Goal: Task Accomplishment & Management: Use online tool/utility

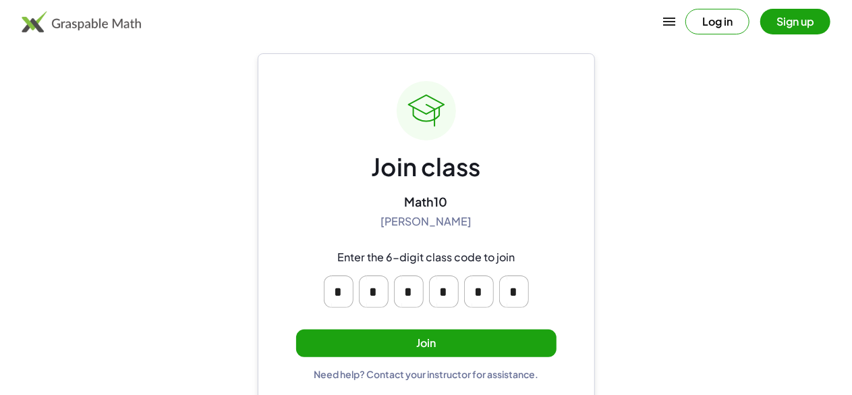
scroll to position [34, 0]
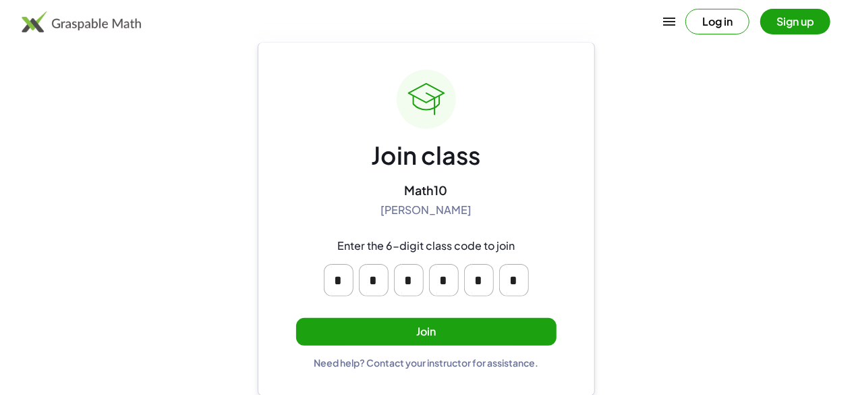
click at [394, 325] on button "Join" at bounding box center [426, 332] width 261 height 28
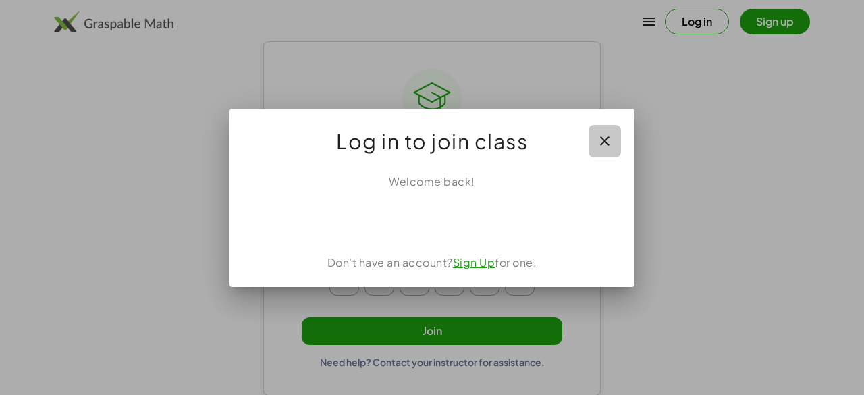
click at [612, 144] on icon "button" at bounding box center [605, 141] width 16 height 16
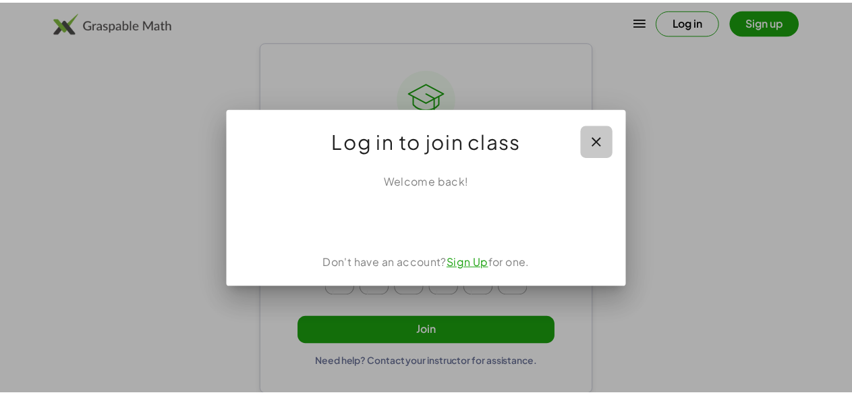
scroll to position [34, 0]
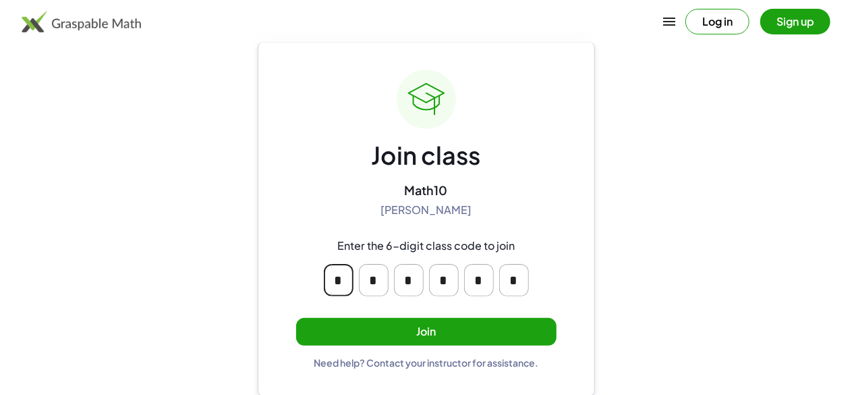
click at [344, 277] on input "*" at bounding box center [339, 280] width 30 height 32
click at [383, 279] on input "*" at bounding box center [374, 280] width 30 height 32
click at [412, 283] on input "*" at bounding box center [409, 280] width 30 height 32
click at [511, 267] on input "*" at bounding box center [514, 280] width 30 height 32
click at [521, 283] on input "*" at bounding box center [514, 280] width 30 height 32
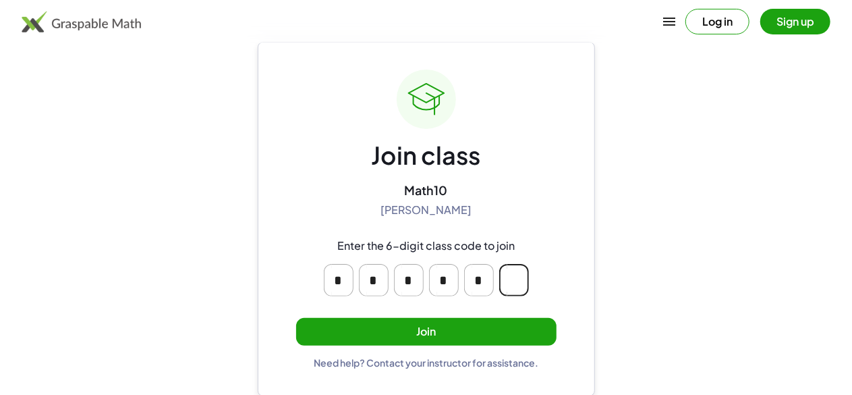
scroll to position [0, 0]
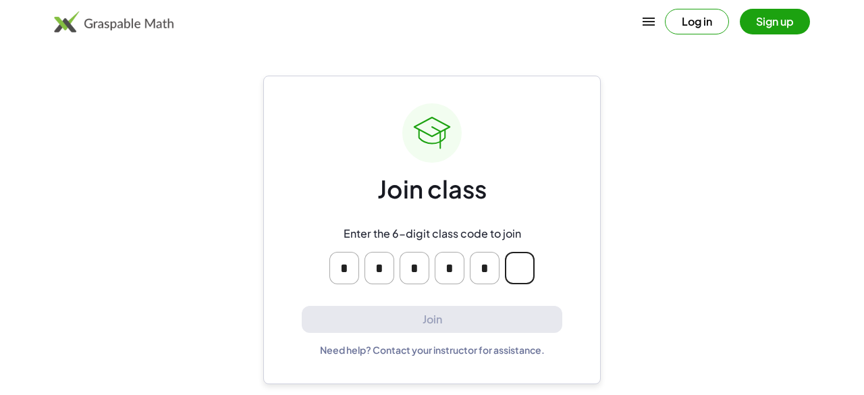
click at [521, 283] on input "Please enter OTP character 6" at bounding box center [520, 268] width 30 height 32
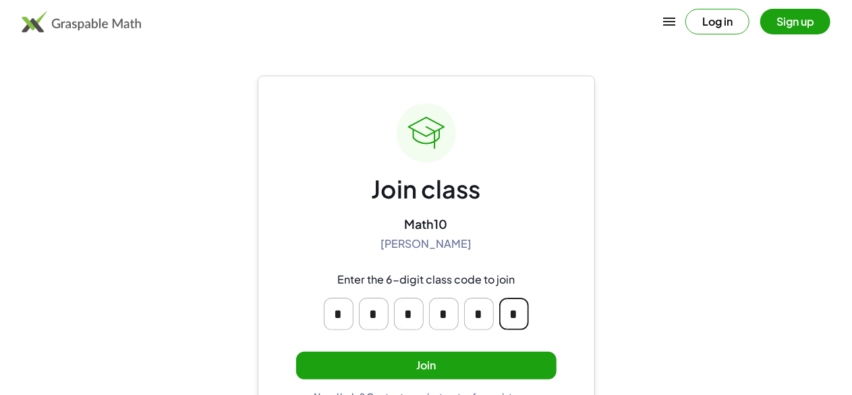
scroll to position [34, 0]
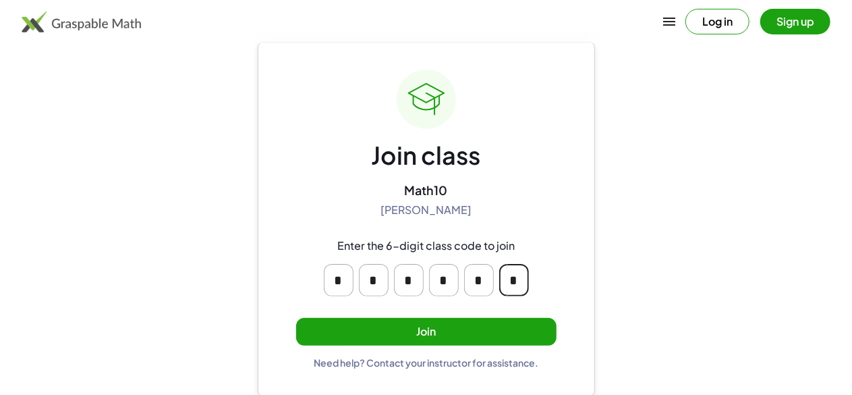
type input "*"
click at [433, 277] on input "*" at bounding box center [444, 280] width 30 height 32
click at [374, 273] on input "*" at bounding box center [374, 280] width 30 height 32
click at [479, 330] on button "Join" at bounding box center [426, 332] width 261 height 28
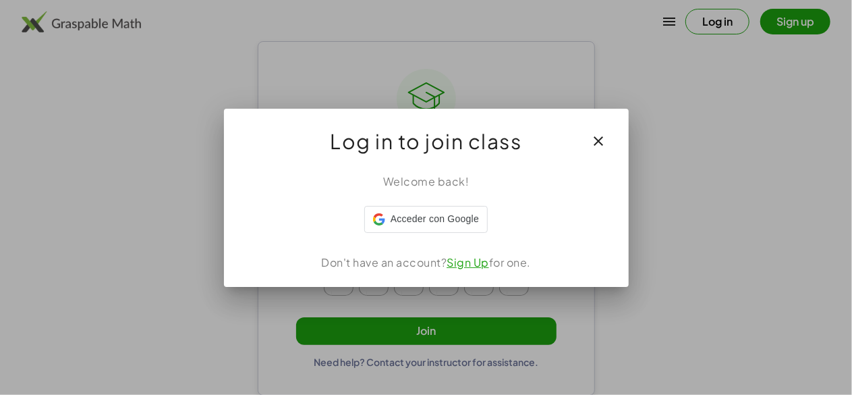
scroll to position [0, 0]
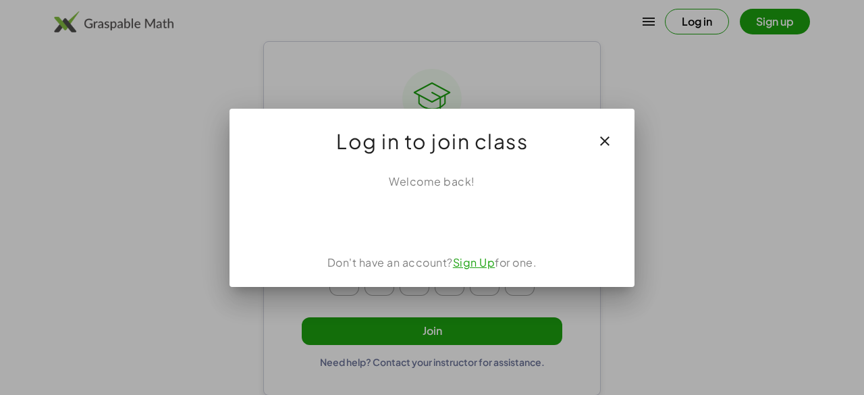
click at [463, 273] on div "Welcome back! Don't have an account? Sign Up for one." at bounding box center [431, 225] width 405 height 124
click at [467, 267] on link "Sign Up" at bounding box center [474, 262] width 43 height 14
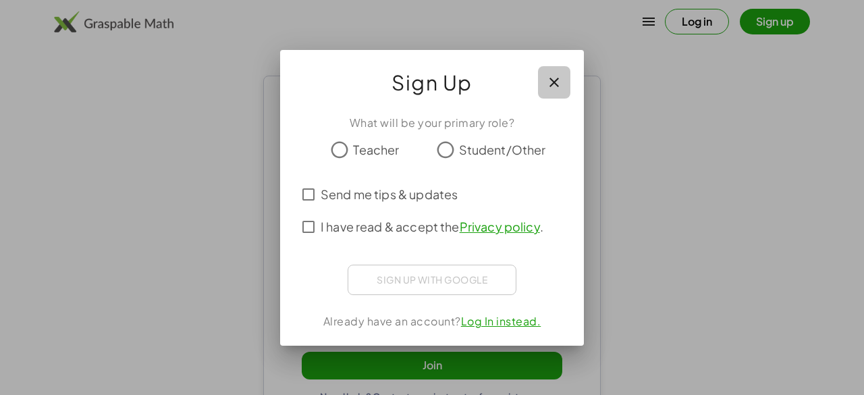
click at [550, 82] on icon "button" at bounding box center [554, 82] width 16 height 16
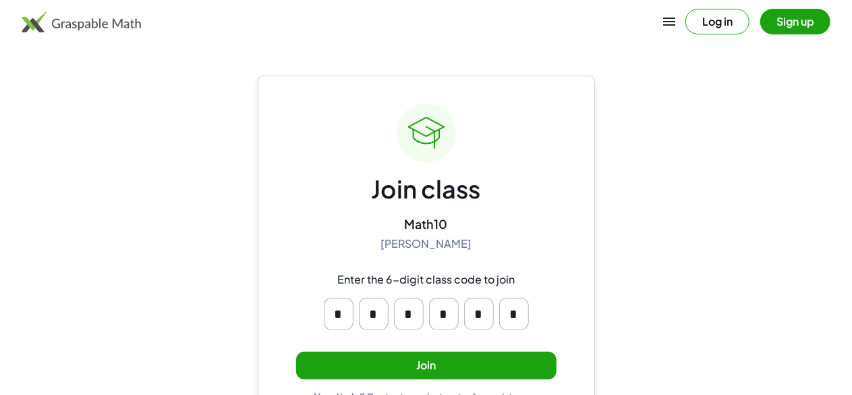
click at [425, 370] on button "Join" at bounding box center [426, 366] width 261 height 28
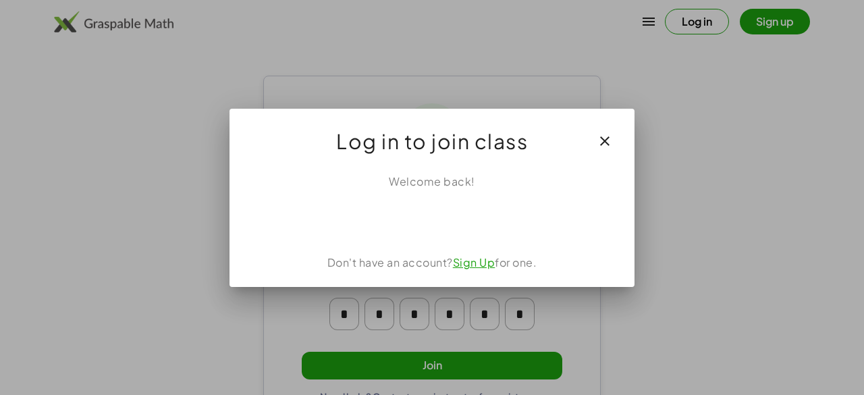
click at [477, 265] on link "Sign Up" at bounding box center [474, 262] width 43 height 14
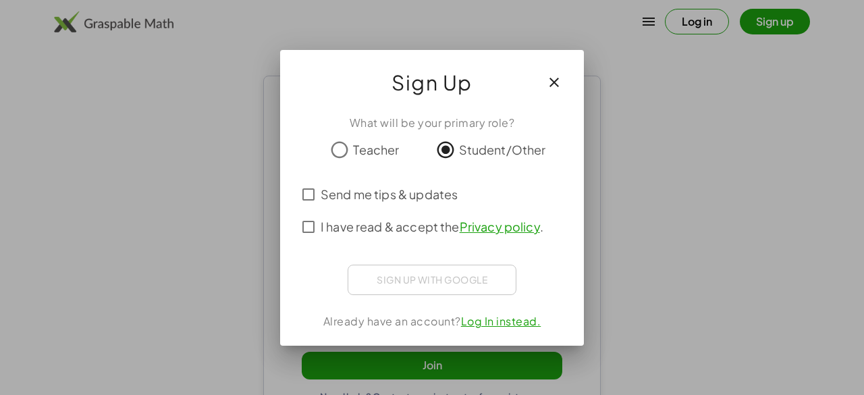
click at [470, 279] on div "Sign up with Google Acceder con Google Acceder con Google. Se abre en una pesta…" at bounding box center [432, 280] width 169 height 30
click at [306, 198] on div "What will be your primary role? Teacher Student/Other Send me tips & updates I …" at bounding box center [432, 225] width 304 height 242
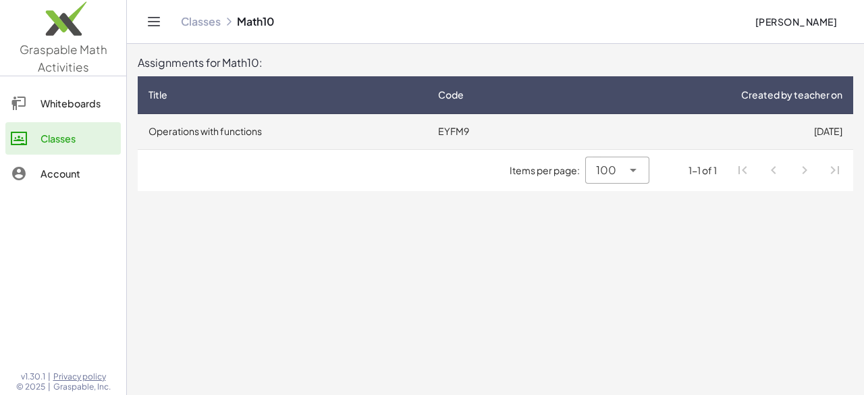
click at [252, 123] on td "Operations with functions" at bounding box center [283, 131] width 290 height 35
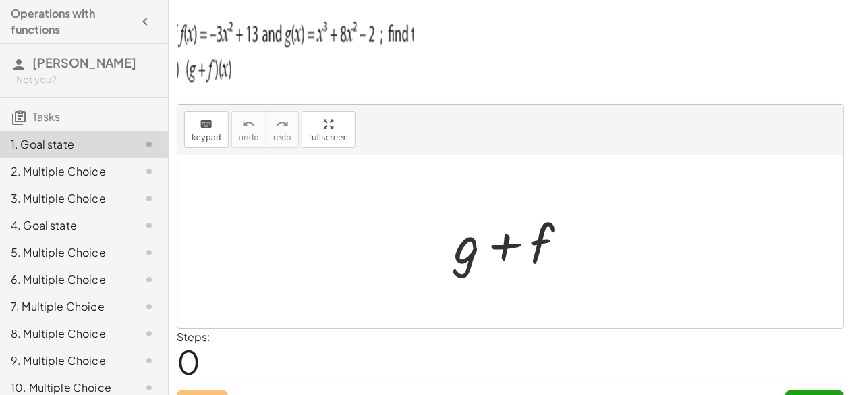
scroll to position [26, 0]
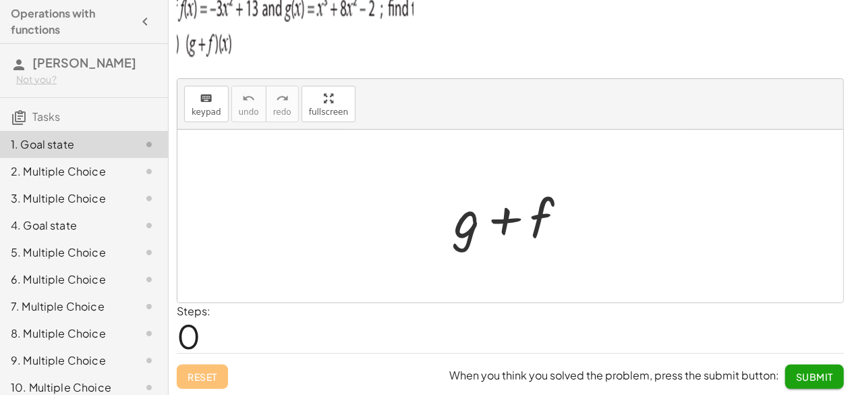
click at [538, 218] on div at bounding box center [516, 217] width 138 height 70
click at [471, 222] on div at bounding box center [516, 217] width 138 height 70
click at [504, 385] on span "When you think you solved the problem, press the submit button: Submit" at bounding box center [647, 376] width 394 height 24
click at [202, 107] on span "keypad" at bounding box center [207, 111] width 30 height 9
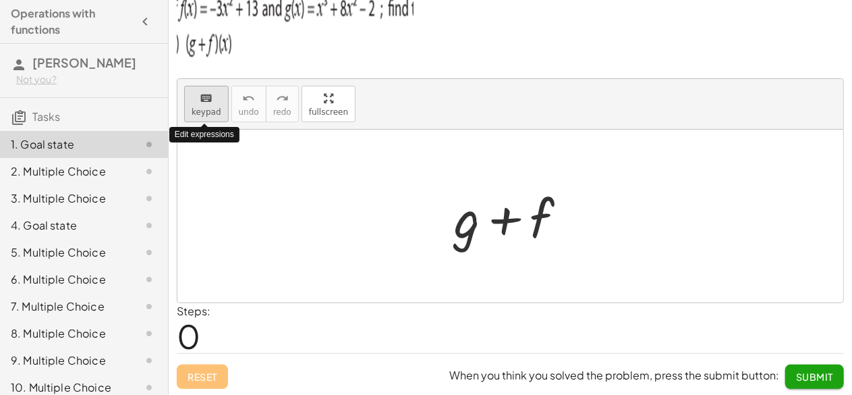
click at [202, 107] on span "keypad" at bounding box center [207, 111] width 30 height 9
click at [256, 171] on div at bounding box center [511, 216] width 666 height 173
drag, startPoint x: 200, startPoint y: 90, endPoint x: 308, endPoint y: 186, distance: 144.4
click at [308, 186] on div "keyboard keypad undo undo redo redo fullscreen Edit expressions + g + f ×" at bounding box center [511, 190] width 666 height 223
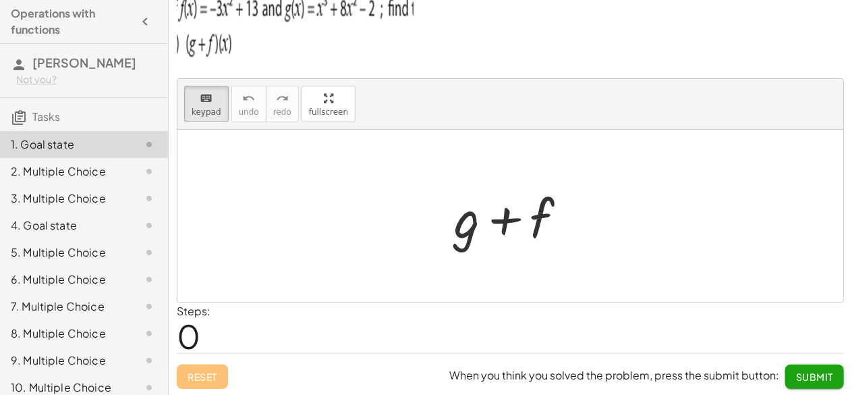
click at [308, 186] on div at bounding box center [511, 216] width 666 height 173
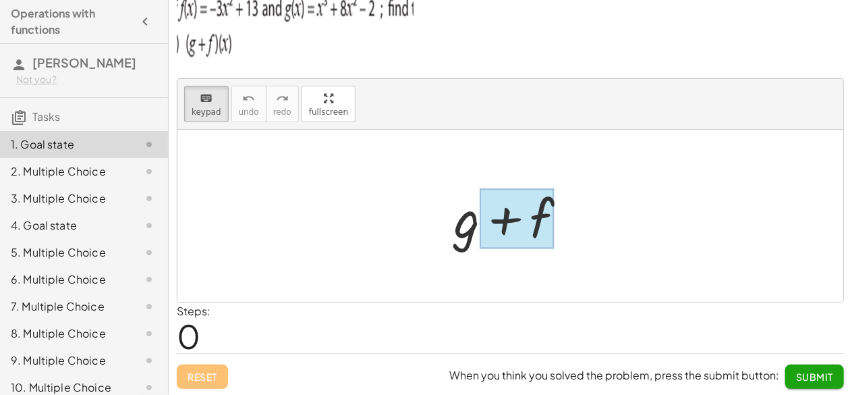
click at [535, 239] on div at bounding box center [517, 219] width 75 height 60
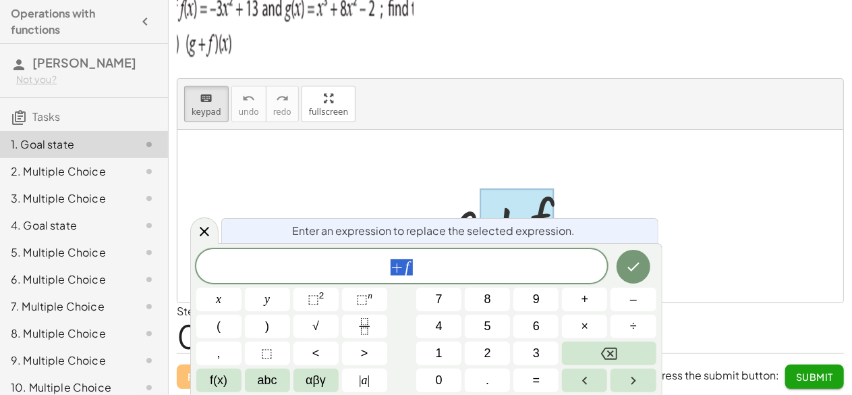
click at [535, 239] on div "Enter an expression to replace the selected expression." at bounding box center [439, 230] width 437 height 25
click at [630, 346] on button "Backspace" at bounding box center [609, 354] width 94 height 24
click at [498, 246] on div "Enter an expression to replace the selected expression. + f x y ⬚ 2 ⬚ n 7 8 9 +…" at bounding box center [426, 319] width 472 height 152
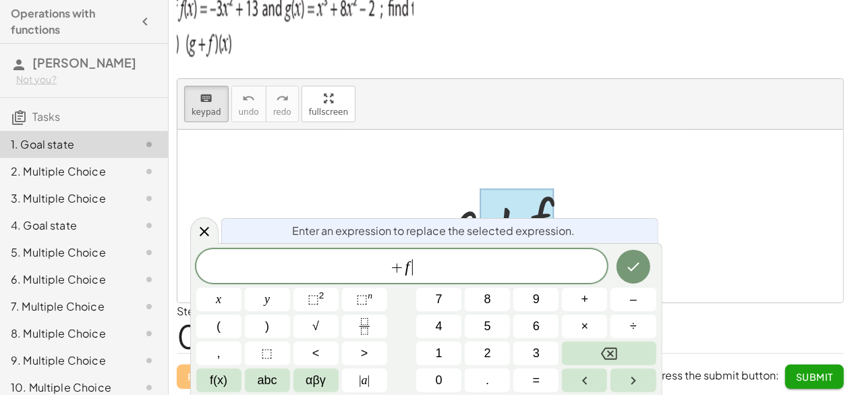
click at [501, 250] on div "+ f ​" at bounding box center [402, 266] width 412 height 34
click at [607, 353] on icon "Backspace" at bounding box center [609, 354] width 16 height 16
click at [215, 300] on button "x" at bounding box center [218, 300] width 45 height 24
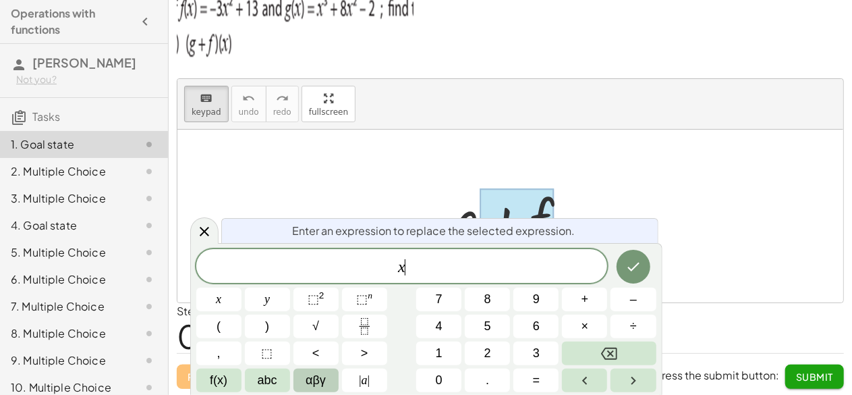
click at [308, 379] on span "αβγ" at bounding box center [316, 380] width 20 height 18
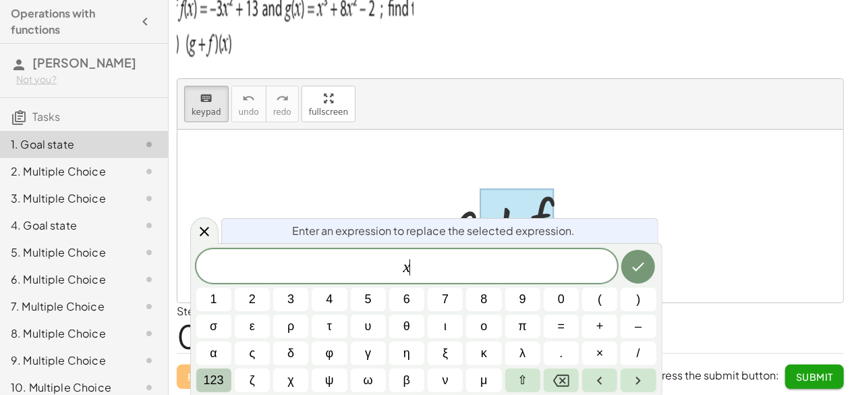
click at [216, 381] on span "123" at bounding box center [214, 380] width 20 height 18
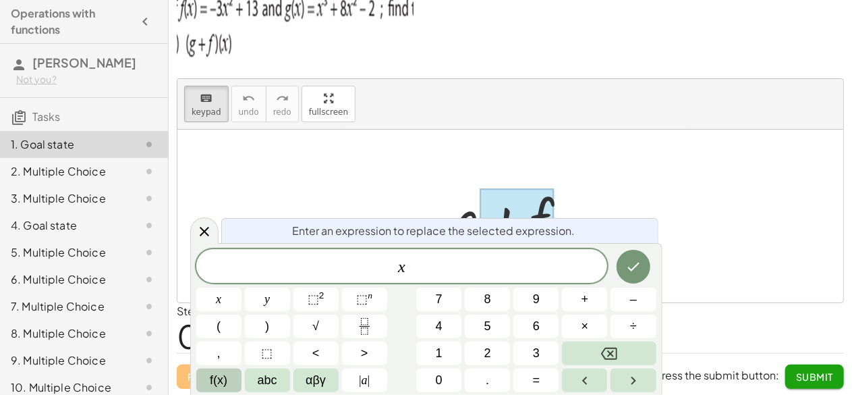
click at [217, 377] on span "f(x)" at bounding box center [219, 380] width 18 height 18
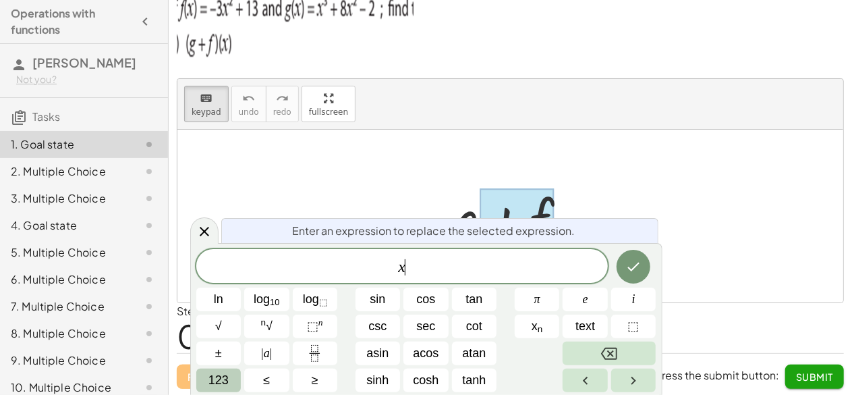
click at [217, 379] on span "123" at bounding box center [219, 380] width 20 height 18
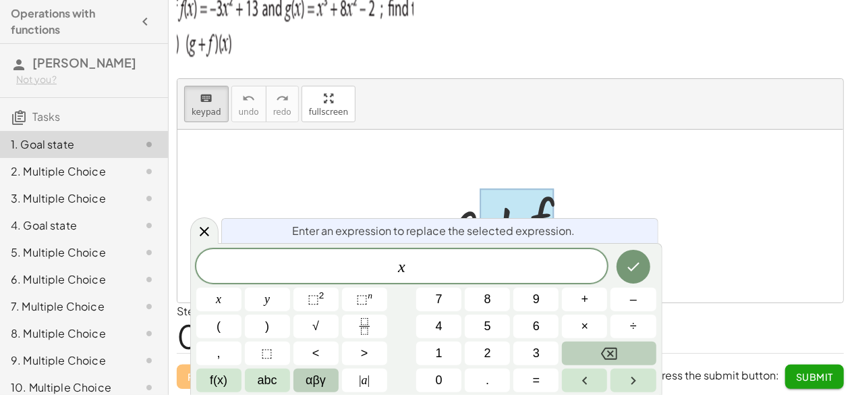
click at [304, 377] on button "αβγ" at bounding box center [316, 381] width 45 height 24
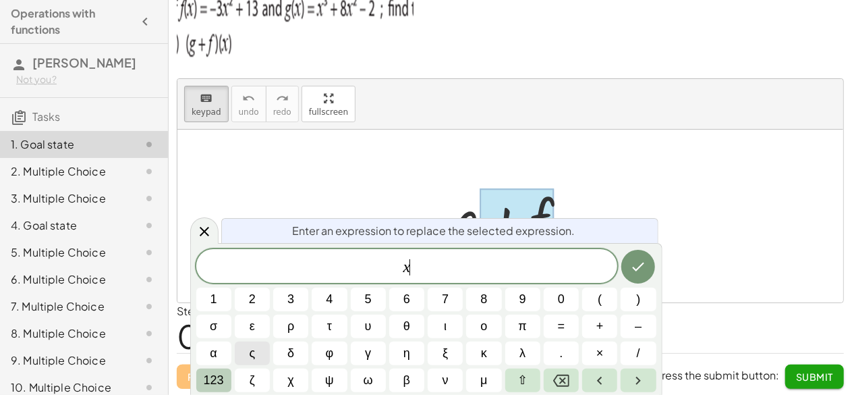
click at [207, 377] on span "123" at bounding box center [214, 380] width 20 height 18
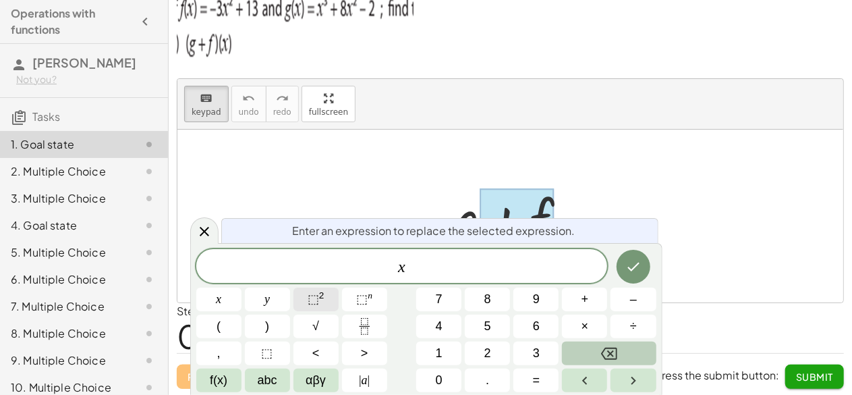
click at [327, 302] on button "⬚ 2" at bounding box center [316, 300] width 45 height 24
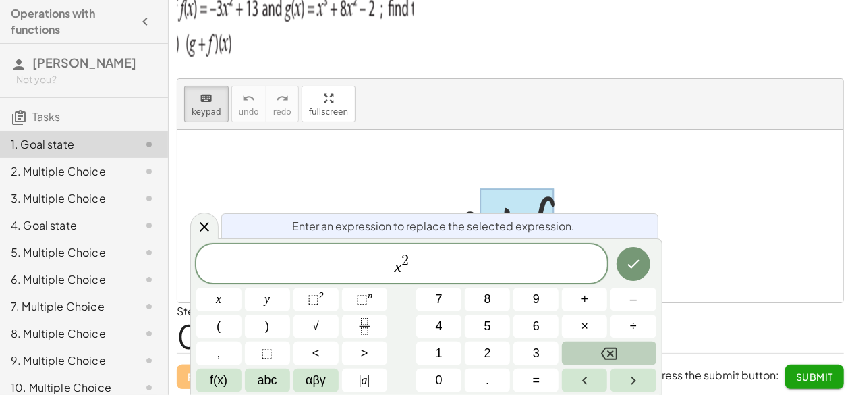
click at [632, 356] on button "Backspace" at bounding box center [609, 354] width 94 height 24
click at [626, 355] on button "Backspace" at bounding box center [609, 354] width 94 height 24
click at [309, 382] on span "αβγ" at bounding box center [316, 380] width 20 height 18
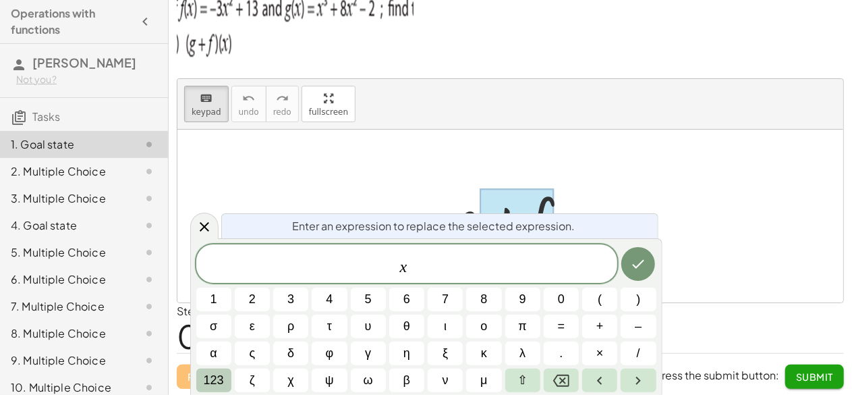
click at [208, 387] on span "123" at bounding box center [214, 380] width 20 height 18
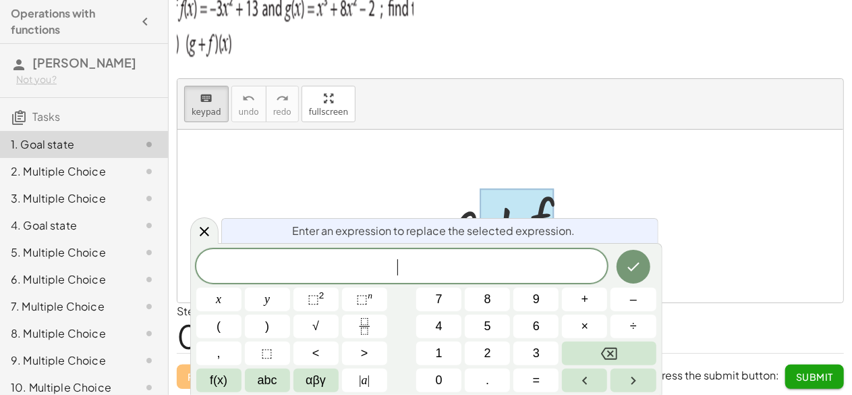
click at [539, 271] on span "​" at bounding box center [402, 267] width 412 height 19
click at [603, 205] on div at bounding box center [511, 216] width 666 height 173
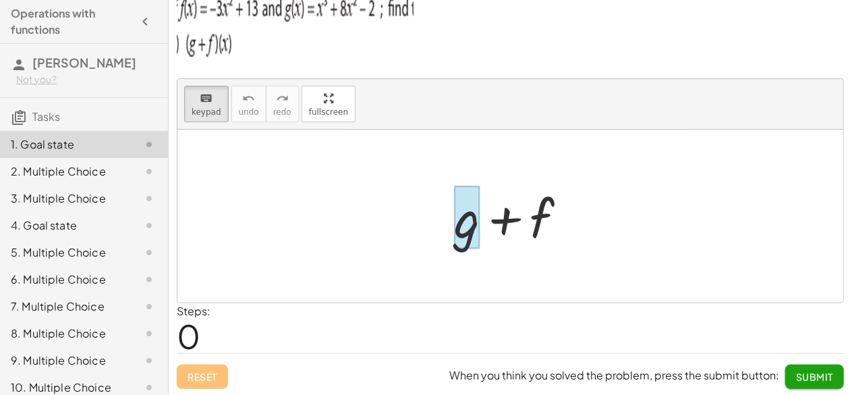
click at [479, 215] on div at bounding box center [467, 217] width 26 height 63
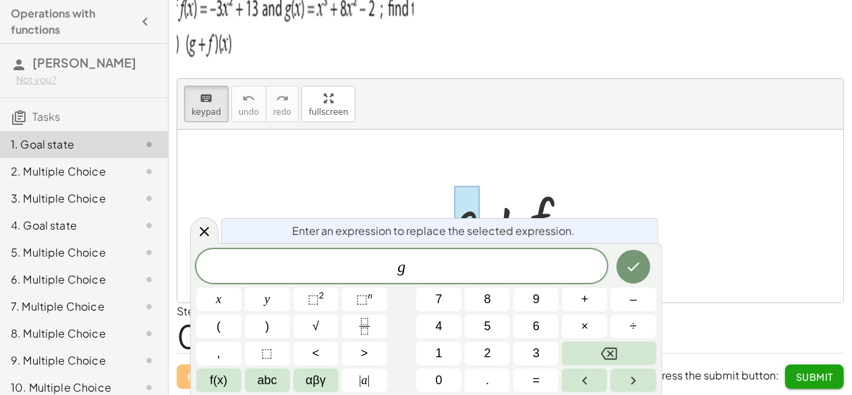
click at [479, 215] on div at bounding box center [467, 217] width 26 height 63
click at [455, 263] on span "g ​" at bounding box center [402, 267] width 412 height 19
click at [204, 303] on button "x" at bounding box center [218, 300] width 45 height 24
click at [369, 302] on span "⬚ n" at bounding box center [364, 299] width 16 height 18
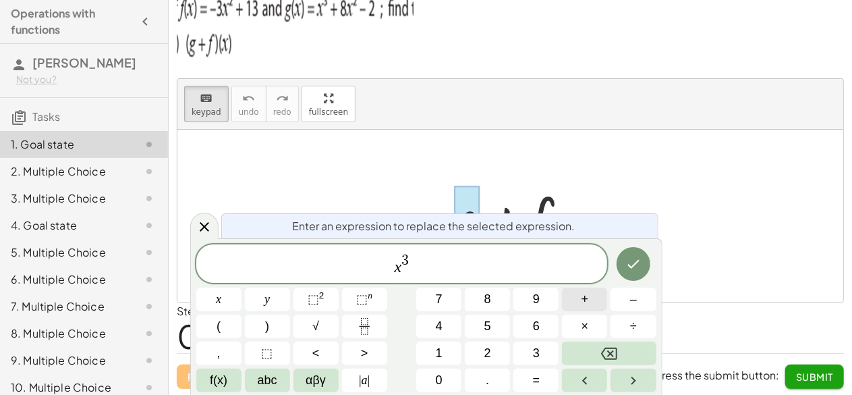
click at [572, 298] on button "+" at bounding box center [584, 300] width 45 height 24
click at [279, 382] on button "abc" at bounding box center [267, 381] width 45 height 24
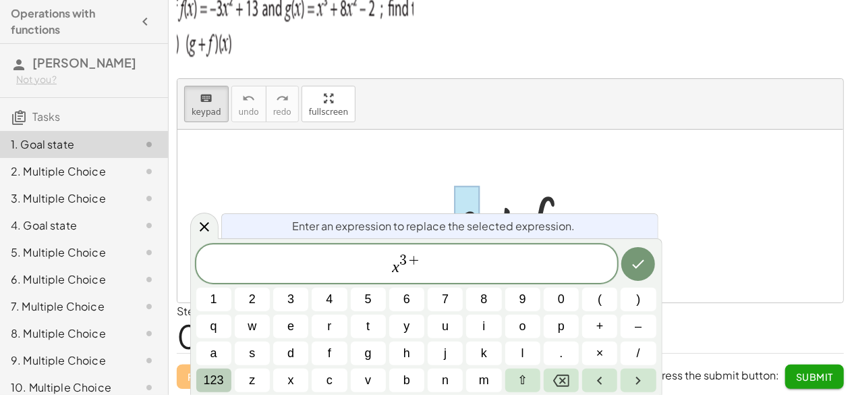
click at [213, 381] on span "123" at bounding box center [214, 380] width 20 height 18
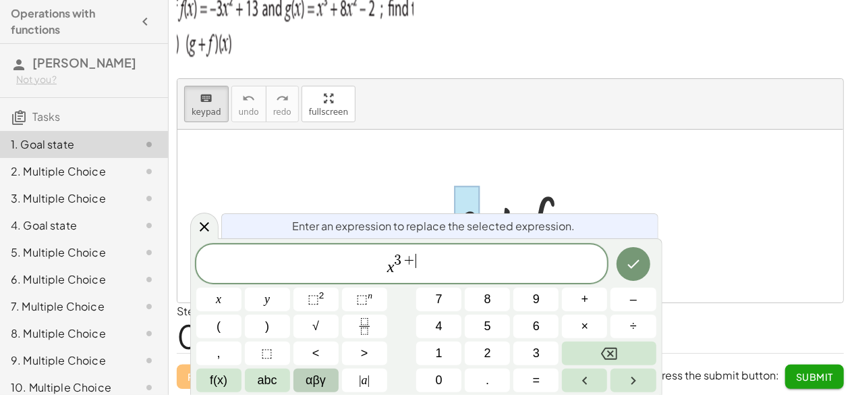
click at [307, 380] on span "αβγ" at bounding box center [316, 380] width 20 height 18
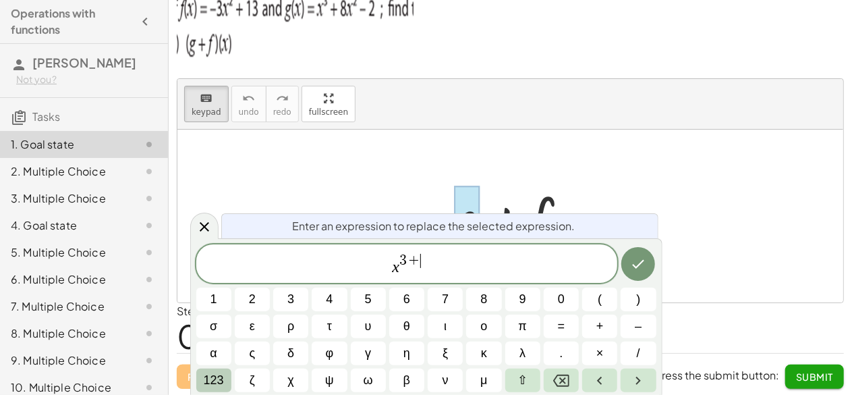
click at [205, 388] on span "123" at bounding box center [214, 380] width 20 height 18
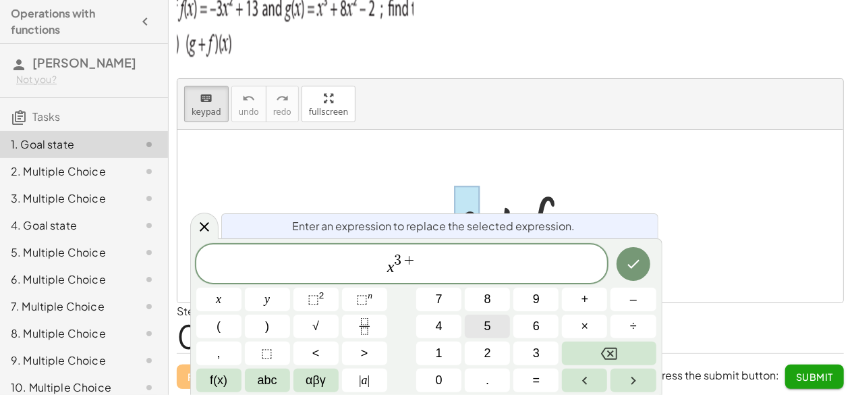
click at [481, 327] on button "5" at bounding box center [487, 327] width 45 height 24
click at [266, 383] on span "abc" at bounding box center [268, 380] width 20 height 18
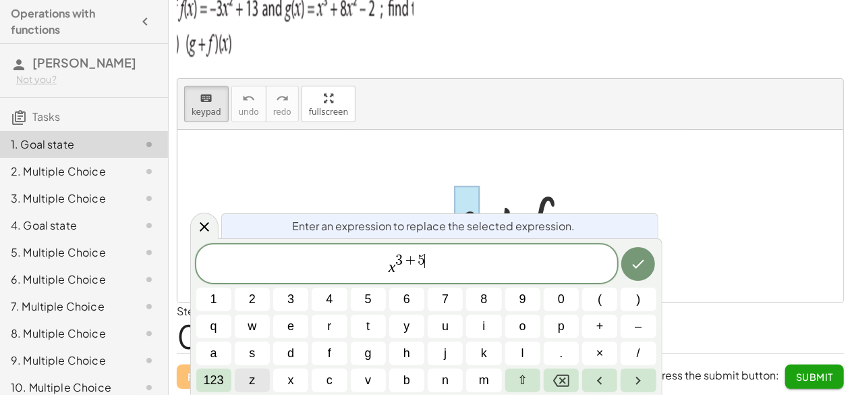
click at [252, 381] on span "z" at bounding box center [252, 380] width 6 height 18
click at [572, 379] on button "Backspace" at bounding box center [561, 381] width 35 height 24
click at [196, 374] on button "123" at bounding box center [213, 381] width 35 height 24
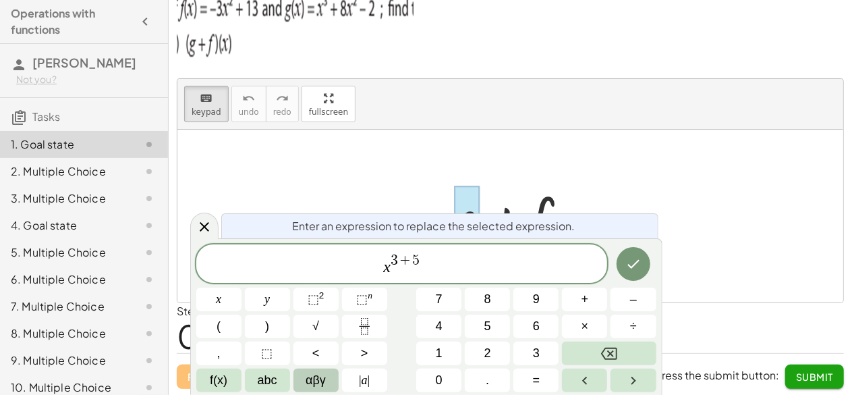
click at [327, 384] on button "αβγ" at bounding box center [316, 381] width 45 height 24
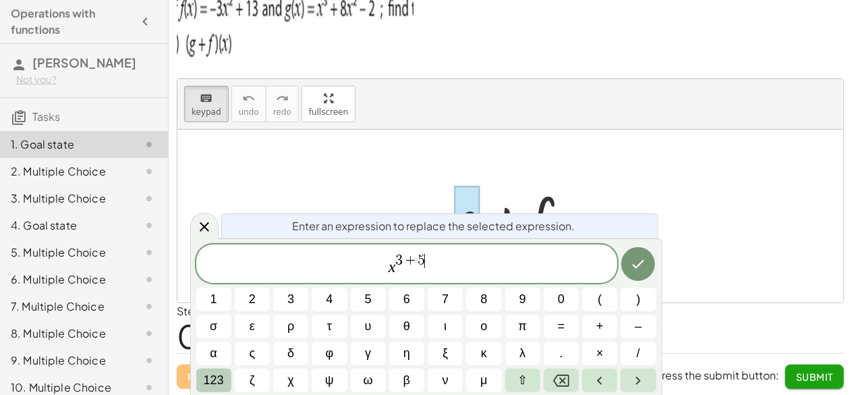
click at [208, 377] on span "123" at bounding box center [214, 380] width 20 height 18
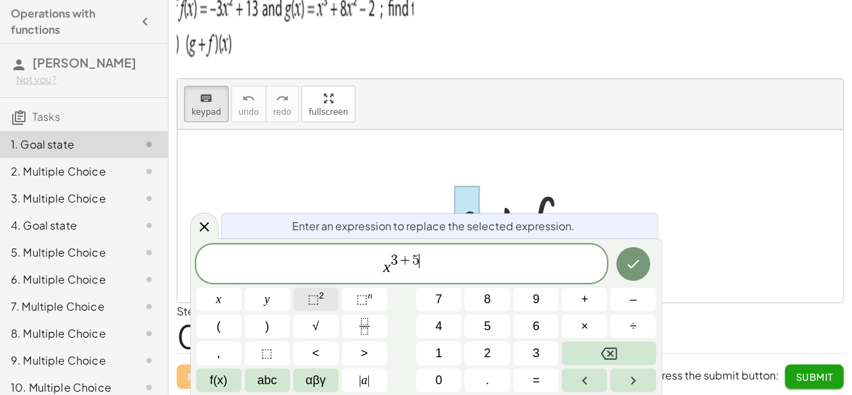
click at [314, 298] on span "⬚" at bounding box center [313, 298] width 11 height 13
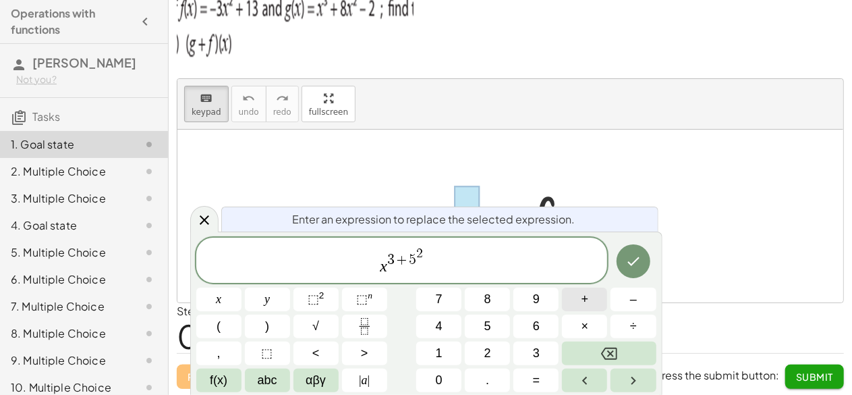
click at [596, 297] on button "+" at bounding box center [584, 300] width 45 height 24
click at [436, 353] on span "1" at bounding box center [439, 353] width 7 height 18
click at [641, 263] on icon "Done" at bounding box center [634, 261] width 16 height 16
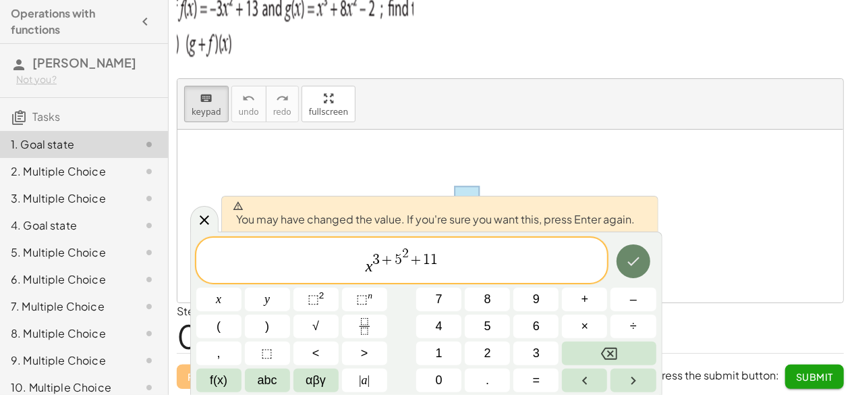
click at [628, 269] on icon "Done" at bounding box center [634, 261] width 16 height 16
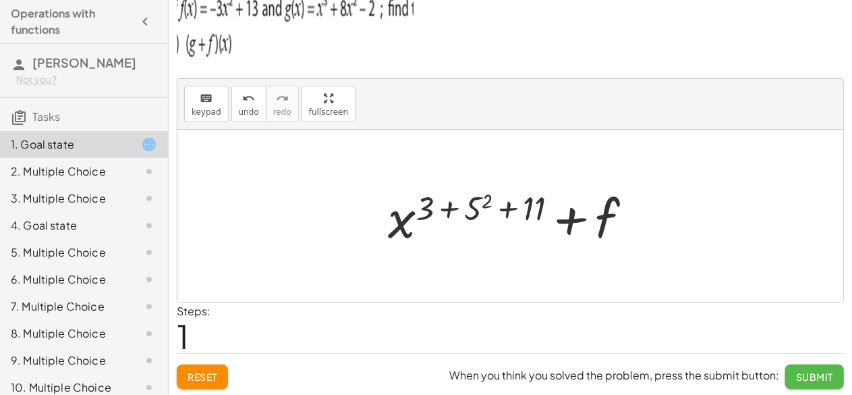
click at [808, 374] on span "Submit" at bounding box center [814, 377] width 37 height 12
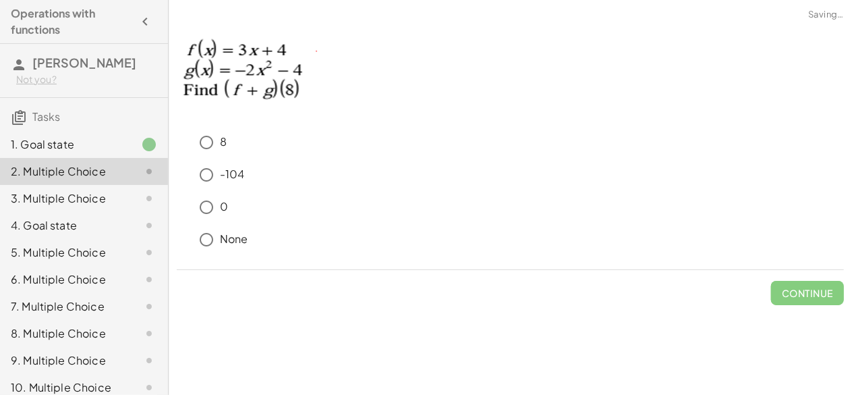
scroll to position [0, 0]
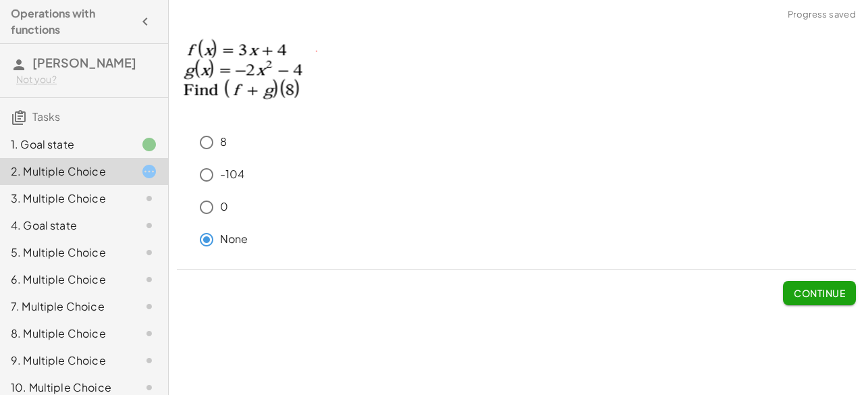
click at [806, 287] on span "Continue" at bounding box center [819, 293] width 51 height 12
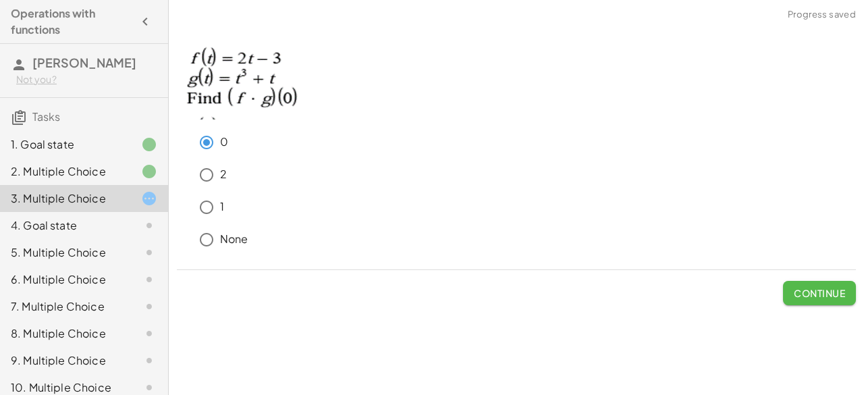
click at [807, 294] on span "Continue" at bounding box center [819, 293] width 51 height 12
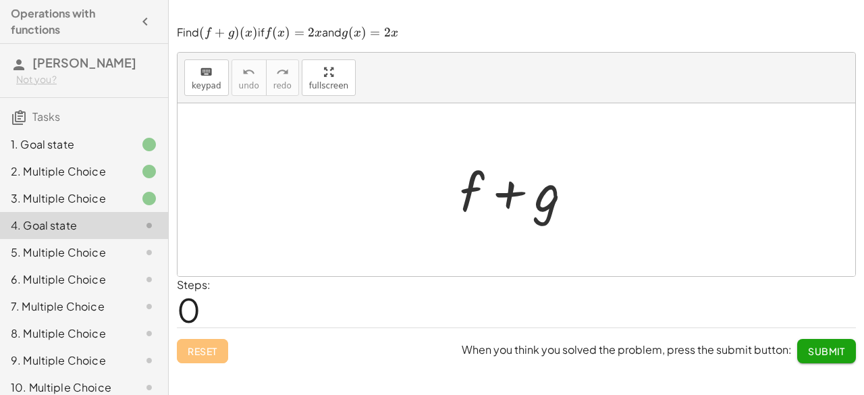
click at [521, 180] on div at bounding box center [522, 190] width 138 height 70
click at [497, 187] on div at bounding box center [522, 190] width 138 height 70
click at [472, 175] on div at bounding box center [522, 190] width 138 height 70
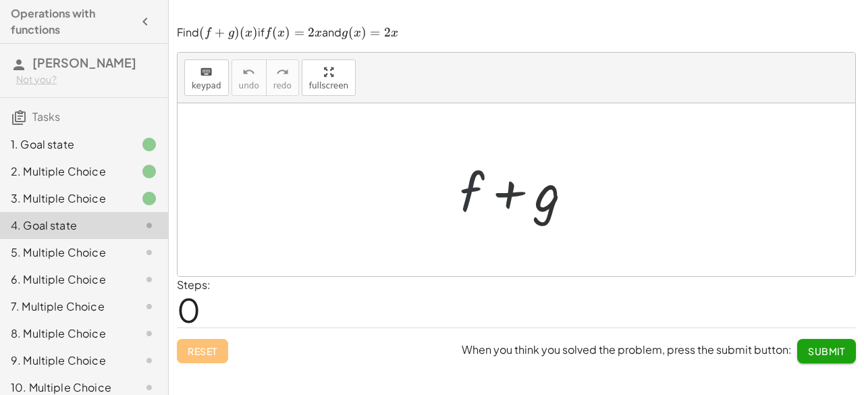
click at [472, 175] on div at bounding box center [522, 190] width 138 height 70
drag, startPoint x: 472, startPoint y: 175, endPoint x: 466, endPoint y: 187, distance: 13.0
click at [466, 187] on div at bounding box center [522, 190] width 138 height 70
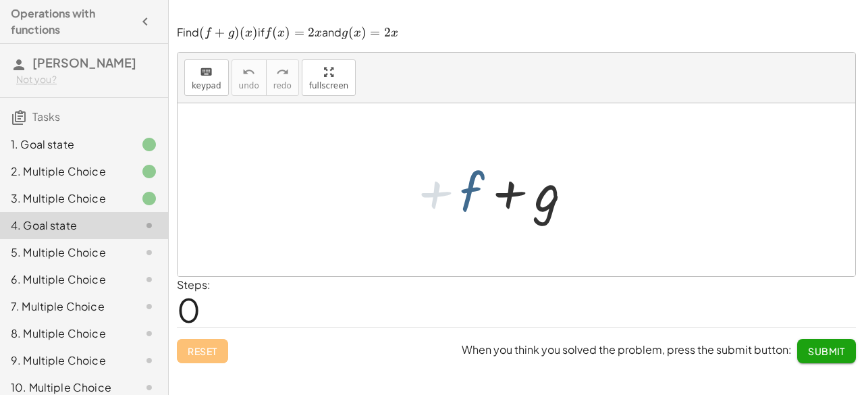
click at [466, 187] on div at bounding box center [522, 190] width 138 height 70
click at [222, 88] on button "keyboard keypad" at bounding box center [206, 77] width 45 height 36
click at [475, 193] on div at bounding box center [472, 191] width 24 height 63
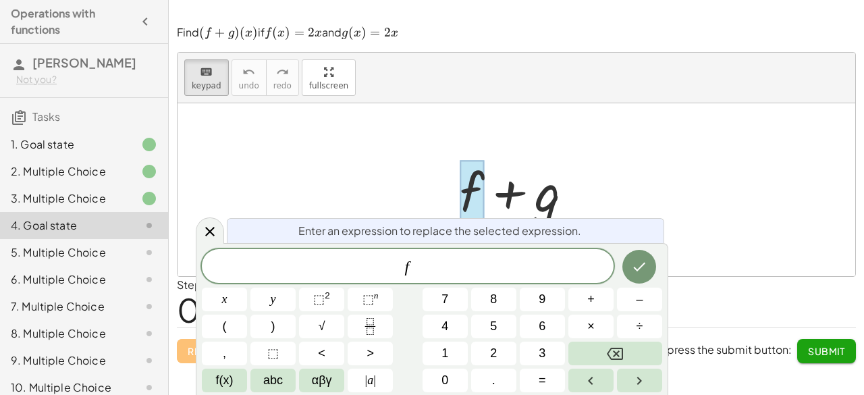
click at [475, 193] on div at bounding box center [472, 191] width 24 height 63
click at [443, 267] on span "f ​" at bounding box center [408, 267] width 412 height 19
click at [443, 267] on span "​" at bounding box center [408, 267] width 412 height 19
click at [649, 258] on button "Done" at bounding box center [639, 267] width 34 height 34
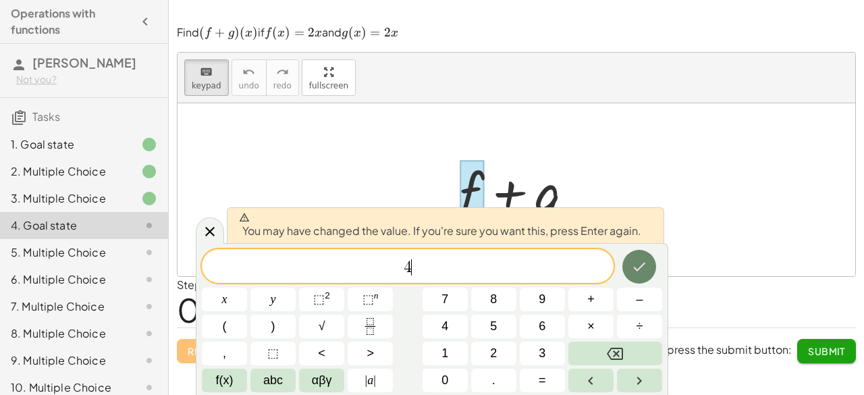
click at [641, 271] on icon "Done" at bounding box center [639, 267] width 16 height 16
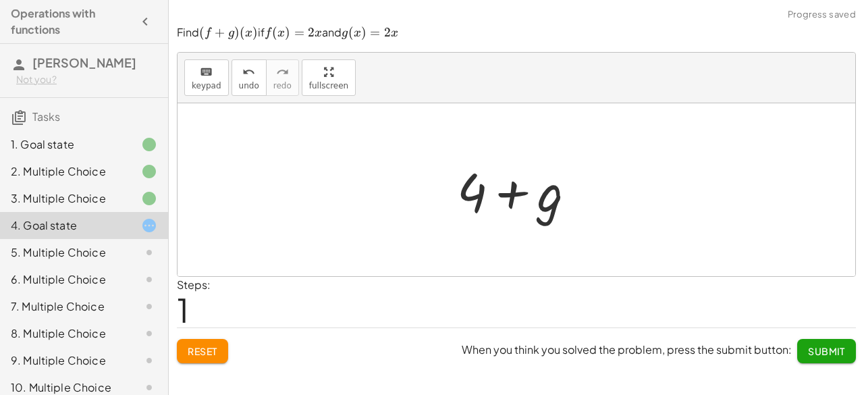
click at [535, 208] on div at bounding box center [521, 190] width 143 height 70
click at [553, 204] on div at bounding box center [521, 190] width 143 height 70
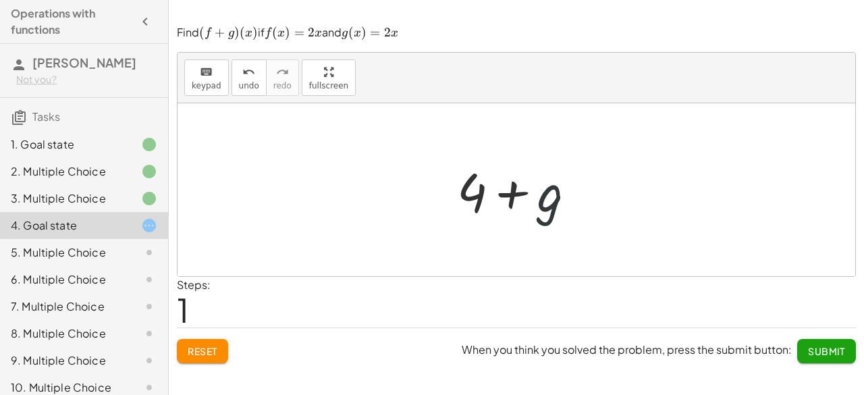
click at [553, 204] on div at bounding box center [521, 190] width 143 height 70
click at [514, 188] on div at bounding box center [521, 190] width 143 height 70
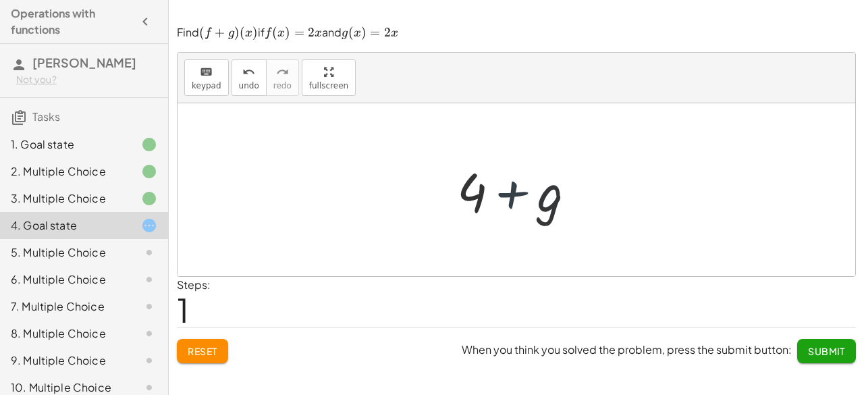
click at [514, 188] on div at bounding box center [521, 190] width 143 height 70
click at [528, 194] on div at bounding box center [521, 190] width 143 height 70
click at [523, 199] on div at bounding box center [521, 190] width 143 height 70
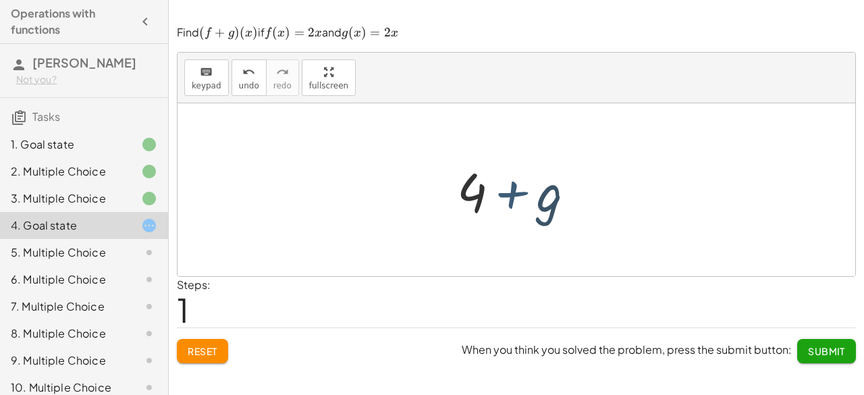
click at [523, 199] on div at bounding box center [521, 190] width 143 height 70
click at [220, 72] on button "keyboard keypad" at bounding box center [206, 77] width 45 height 36
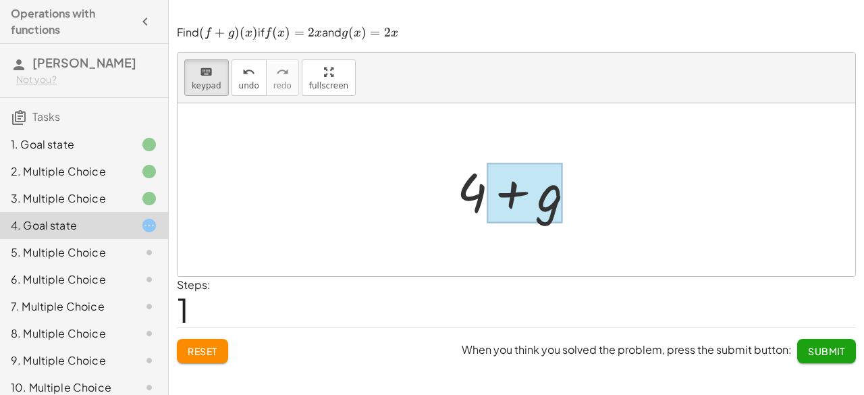
click at [510, 196] on div at bounding box center [525, 193] width 76 height 60
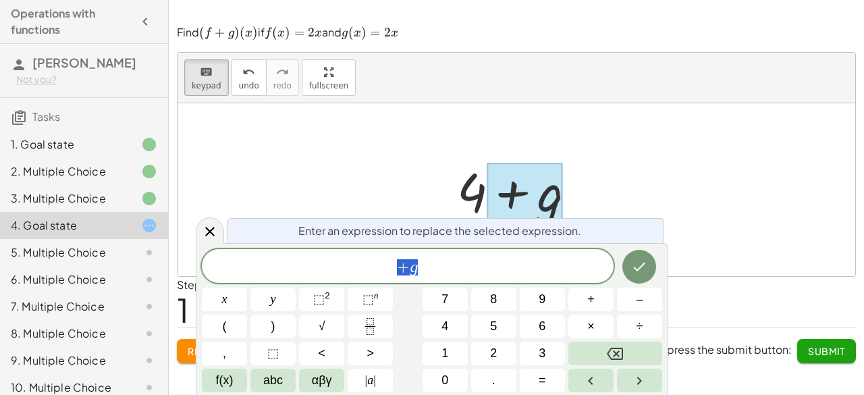
click at [510, 196] on div at bounding box center [525, 193] width 76 height 60
click at [485, 272] on span "+ g ​" at bounding box center [408, 267] width 412 height 19
click at [227, 304] on button "x" at bounding box center [224, 300] width 45 height 24
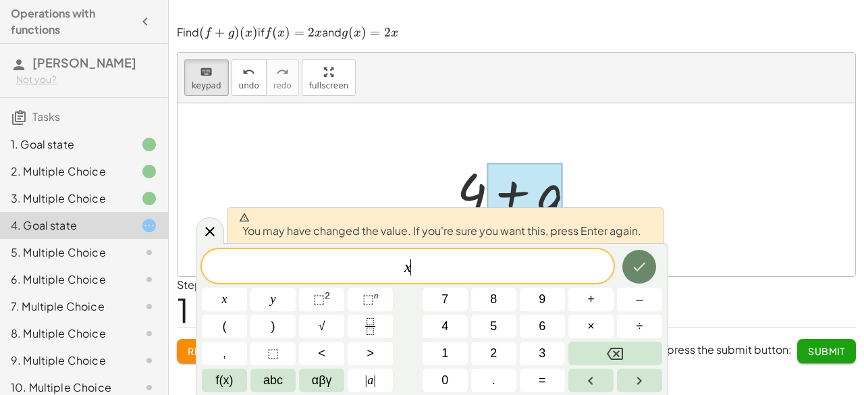
click at [633, 261] on icon "Done" at bounding box center [639, 267] width 16 height 16
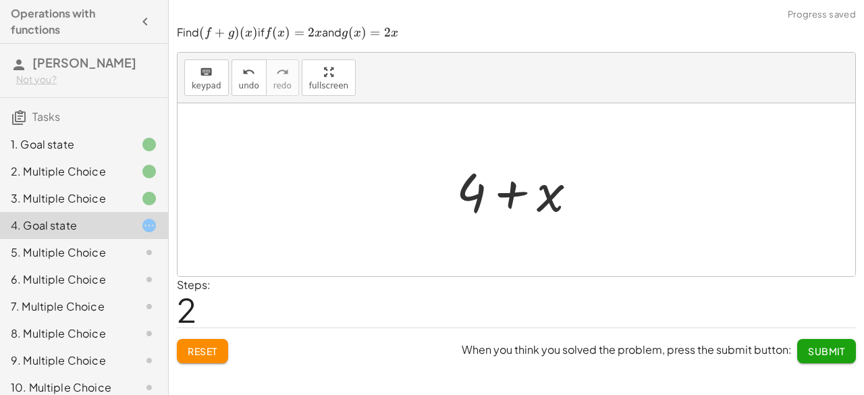
click at [512, 191] on div at bounding box center [522, 190] width 145 height 70
click at [216, 75] on div "keyboard" at bounding box center [207, 71] width 30 height 16
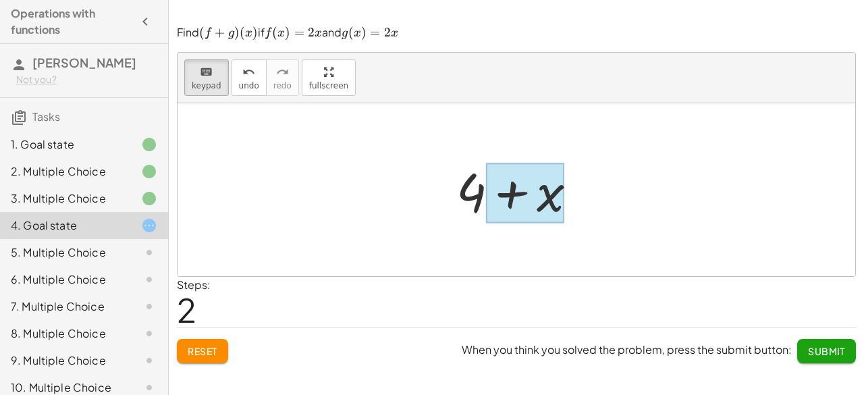
click at [505, 194] on div at bounding box center [525, 193] width 78 height 60
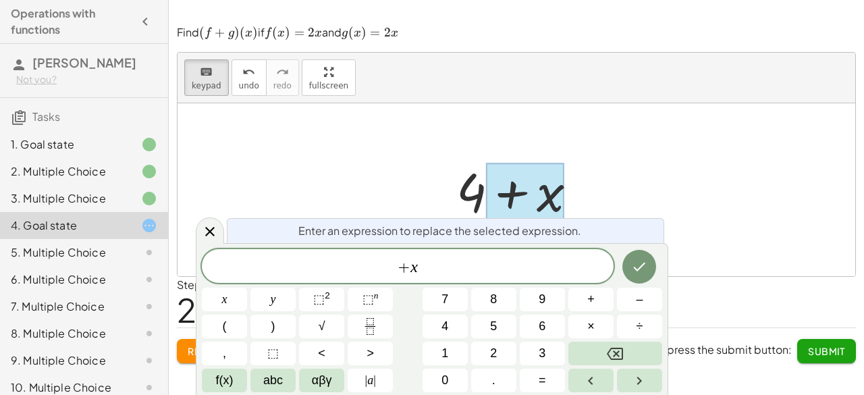
click at [505, 194] on div at bounding box center [525, 193] width 78 height 60
click at [410, 267] on var "x" at bounding box center [413, 267] width 7 height 18
click at [629, 267] on button "Done" at bounding box center [639, 267] width 34 height 34
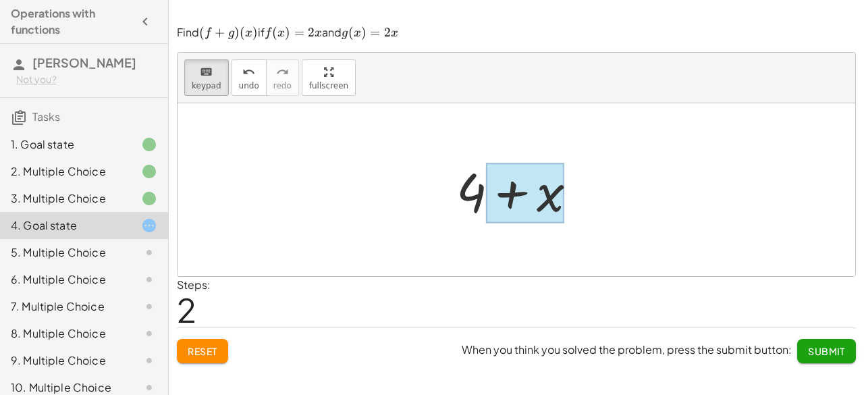
click at [506, 189] on div at bounding box center [525, 193] width 78 height 60
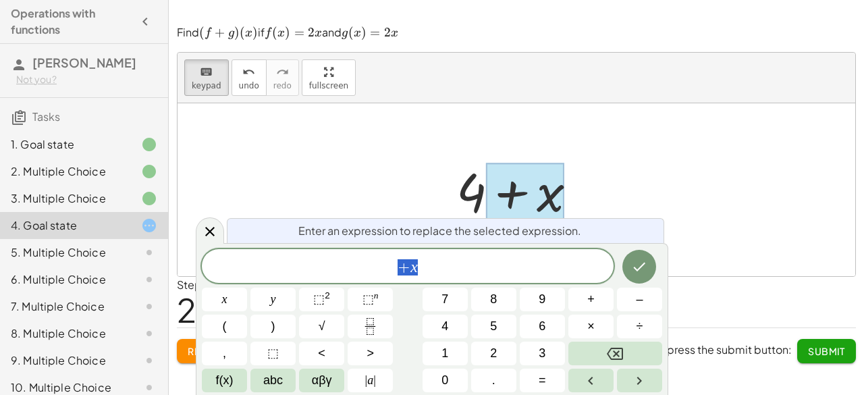
click at [506, 189] on div at bounding box center [525, 193] width 78 height 60
click at [406, 267] on span "+" at bounding box center [404, 267] width 13 height 16
click at [641, 261] on icon "Done" at bounding box center [639, 267] width 16 height 16
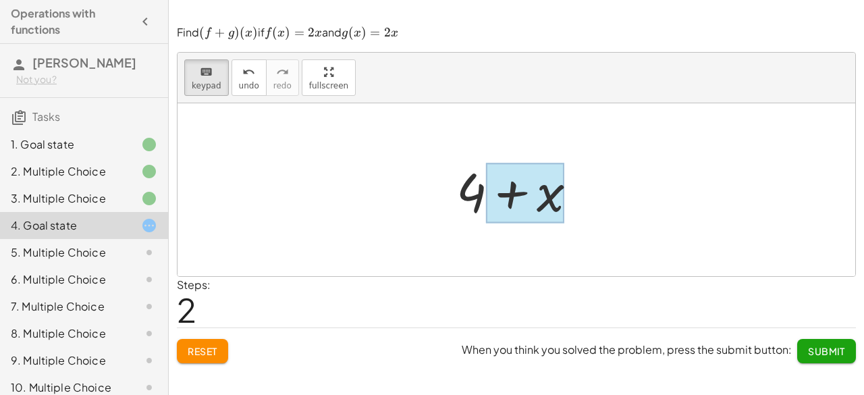
click at [521, 202] on div at bounding box center [525, 193] width 78 height 60
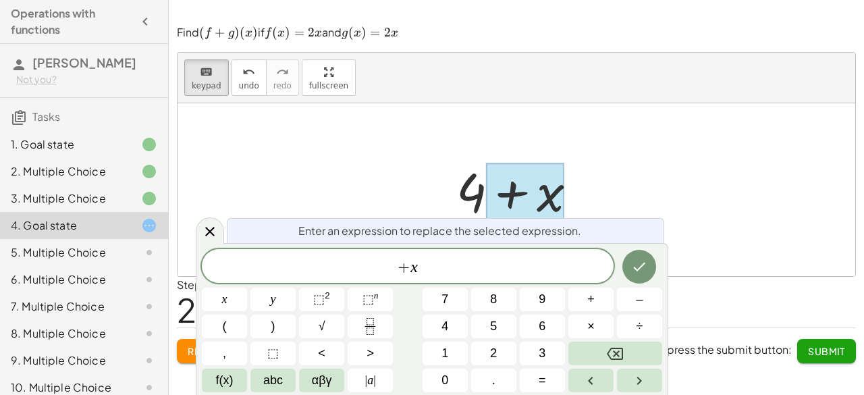
click at [521, 202] on div at bounding box center [525, 193] width 78 height 60
click at [404, 273] on span "+" at bounding box center [404, 267] width 13 height 16
click at [433, 263] on span "​ + x" at bounding box center [408, 267] width 412 height 19
click at [433, 263] on span "+ x ​" at bounding box center [408, 267] width 412 height 19
click at [643, 256] on button "Done" at bounding box center [639, 267] width 34 height 34
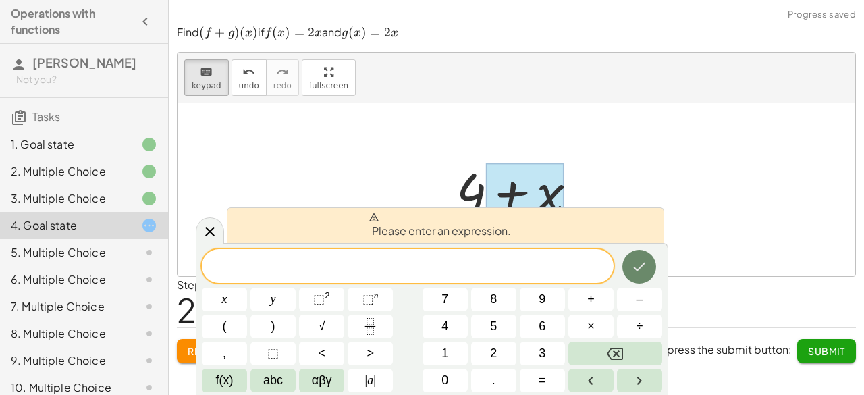
click at [643, 256] on button "Done" at bounding box center [639, 267] width 34 height 34
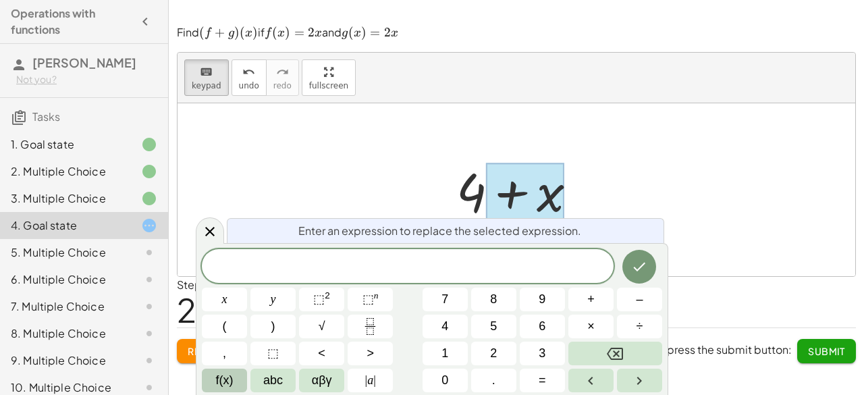
click at [238, 376] on button "f(x)" at bounding box center [224, 381] width 45 height 24
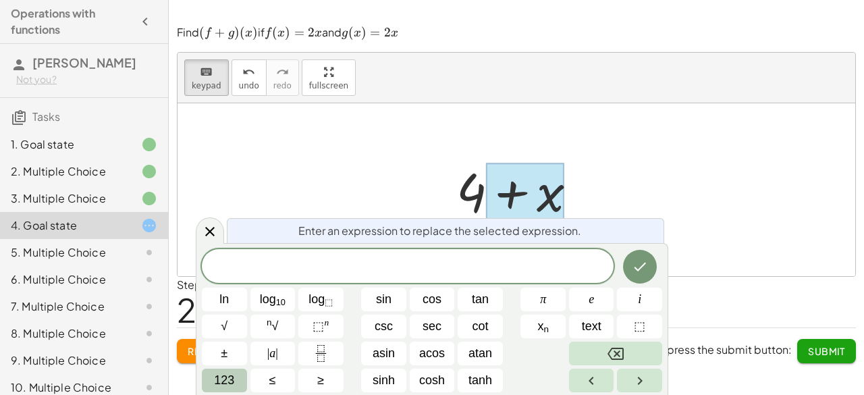
click at [237, 376] on button "123" at bounding box center [224, 381] width 45 height 24
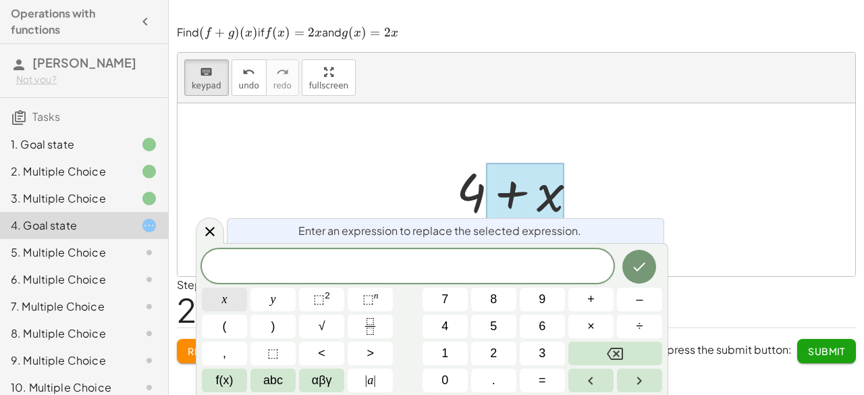
click at [228, 296] on button "x" at bounding box center [224, 300] width 45 height 24
click at [638, 273] on icon "Done" at bounding box center [639, 267] width 16 height 16
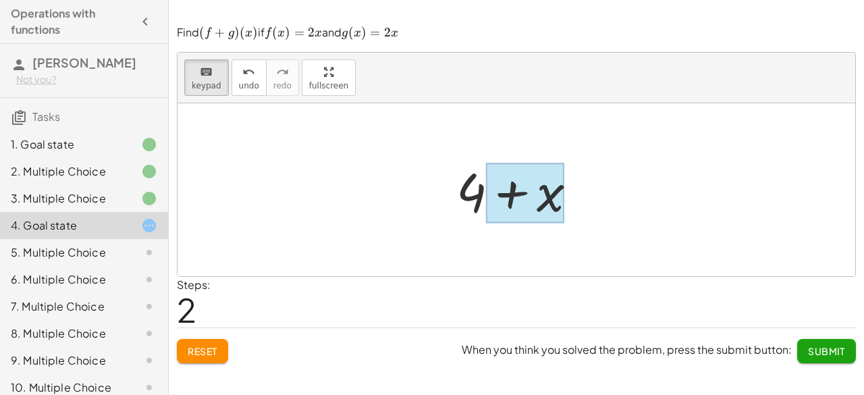
click at [532, 213] on div at bounding box center [525, 193] width 78 height 60
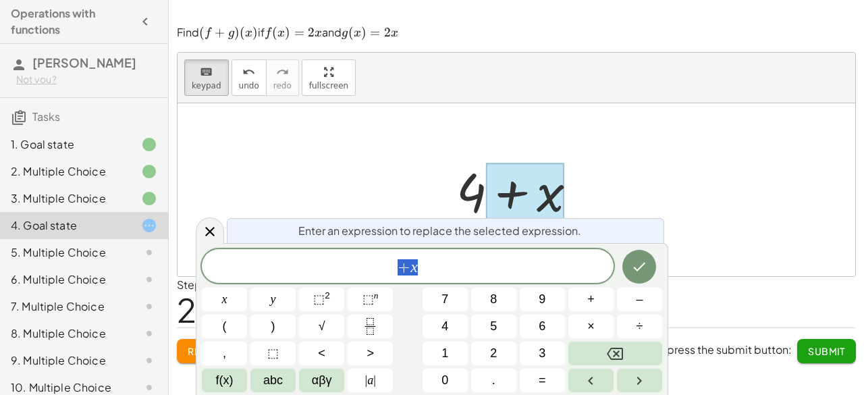
click at [532, 213] on div at bounding box center [525, 193] width 78 height 60
click at [433, 265] on span "+ x ​" at bounding box center [408, 267] width 412 height 19
click at [634, 275] on button "Done" at bounding box center [639, 267] width 34 height 34
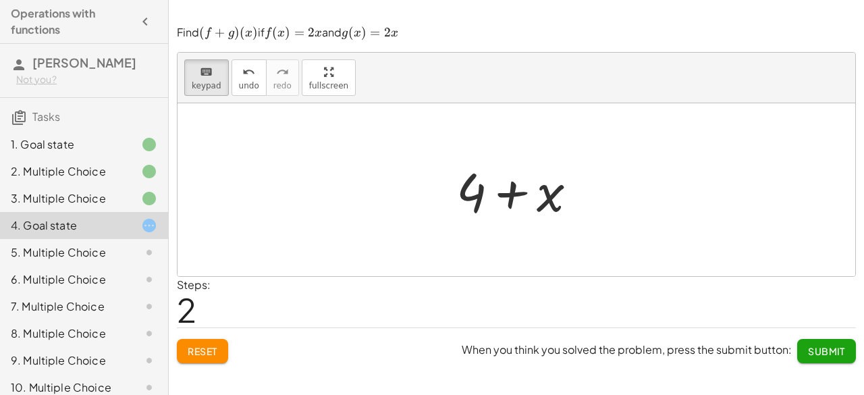
click at [573, 196] on div at bounding box center [522, 190] width 145 height 70
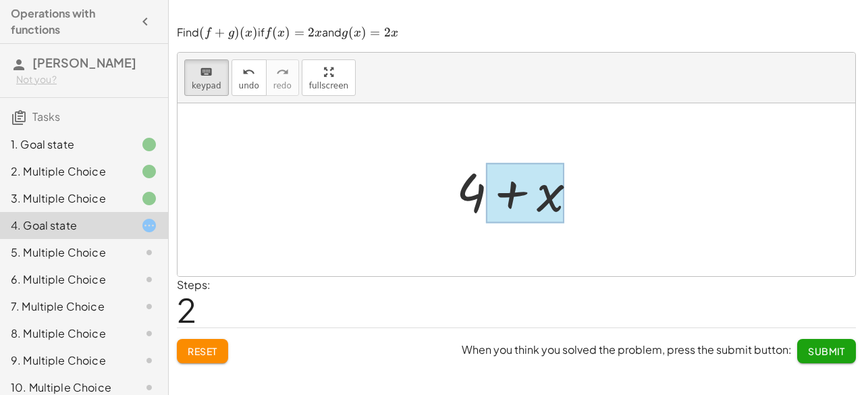
click at [553, 198] on div at bounding box center [525, 193] width 78 height 60
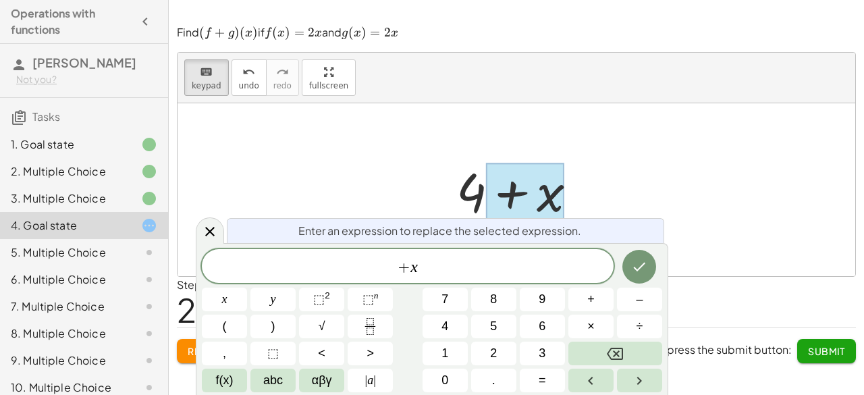
click at [553, 198] on div at bounding box center [525, 193] width 78 height 60
click at [408, 269] on span "+" at bounding box center [404, 267] width 13 height 16
click at [240, 380] on button "f(x)" at bounding box center [224, 381] width 45 height 24
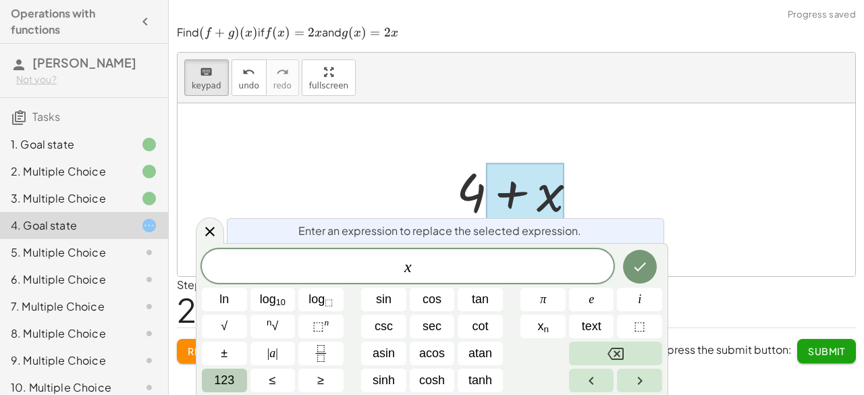
click at [244, 378] on button "123" at bounding box center [224, 381] width 45 height 24
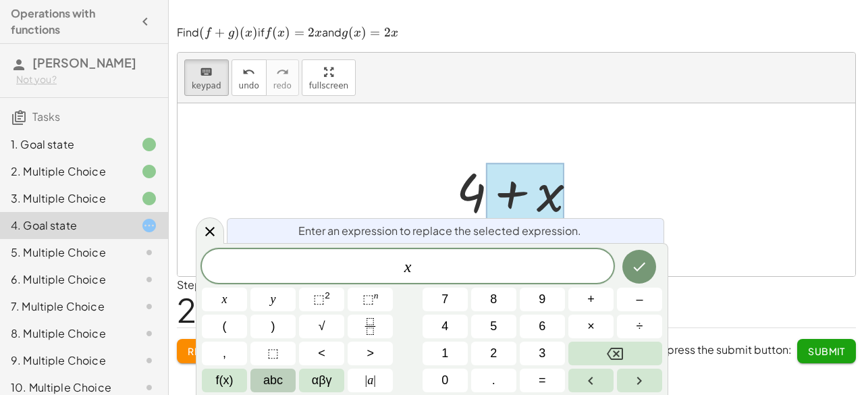
click at [270, 377] on span "abc" at bounding box center [273, 380] width 20 height 18
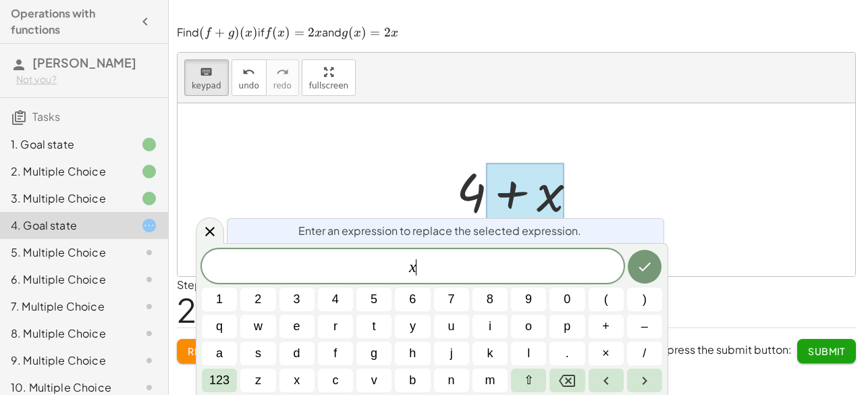
click at [562, 268] on span "x ​" at bounding box center [413, 267] width 422 height 19
click at [291, 393] on div "Enter an expression to replace the selected expression. ​ 1 2 3 4 5 6 7 8 9 0 (…" at bounding box center [432, 319] width 472 height 152
click at [296, 383] on span "x" at bounding box center [297, 380] width 6 height 18
click at [634, 275] on button "Done" at bounding box center [645, 267] width 34 height 34
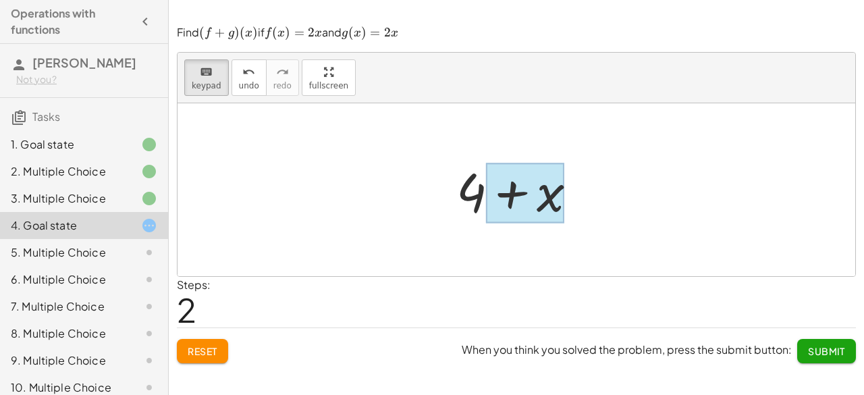
click at [547, 178] on div at bounding box center [525, 193] width 78 height 60
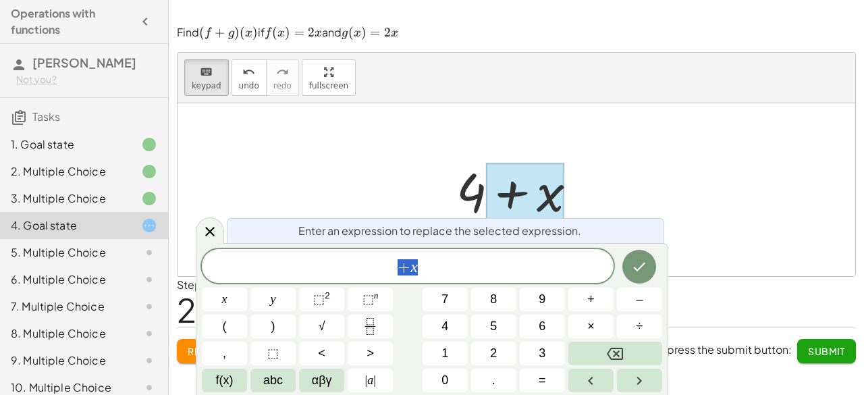
click at [547, 178] on div at bounding box center [525, 193] width 78 height 60
drag, startPoint x: 656, startPoint y: 284, endPoint x: 647, endPoint y: 275, distance: 12.4
click at [647, 275] on div "x y ⬚ 2 ⬚ n 7 8 9 + – ( ) √ 4 5 6 × ÷ , ⬚ < > 1 2 3 f(x) abc αβγ | a | 0 . =" at bounding box center [432, 320] width 460 height 144
click at [647, 275] on button "Done" at bounding box center [639, 267] width 34 height 34
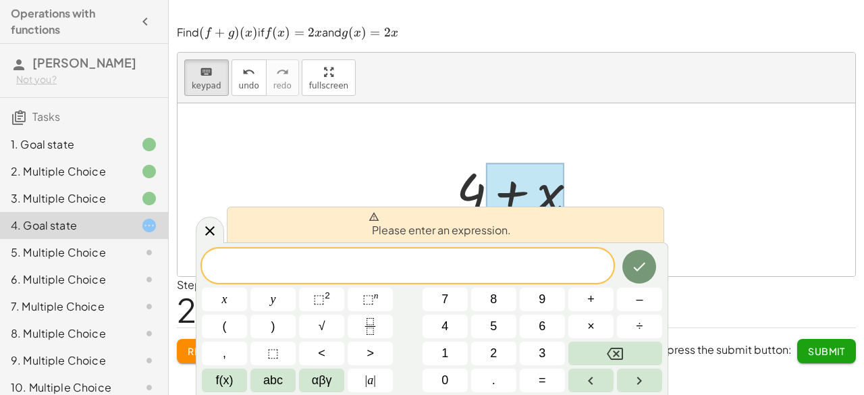
click at [544, 200] on div at bounding box center [525, 193] width 78 height 60
click at [473, 184] on div at bounding box center [522, 190] width 145 height 70
drag, startPoint x: 473, startPoint y: 184, endPoint x: 685, endPoint y: 251, distance: 222.4
click at [685, 251] on div "+ f + g + 4 + g + 4 + x" at bounding box center [517, 189] width 678 height 173
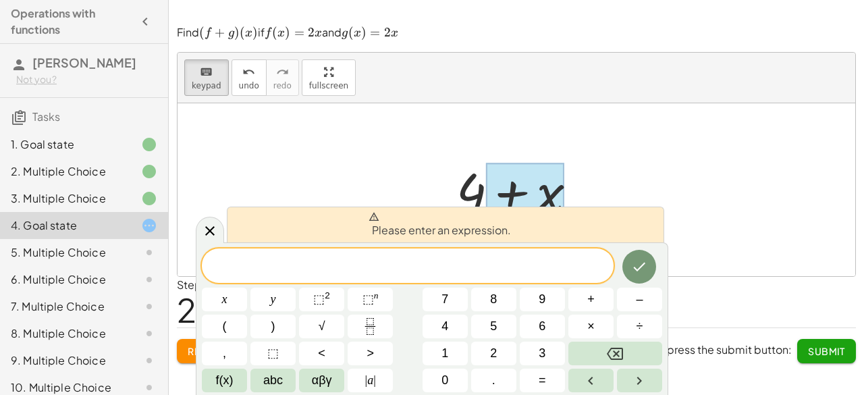
click at [599, 368] on div "x y ⬚ 2 ⬚ n 7 8 9 + – ( ) √ 4 5 6 × ÷ , ⬚ < > 1 2 3 f(x) abc αβγ | a | 0 . =" at bounding box center [432, 320] width 460 height 144
click at [626, 349] on button "Backspace" at bounding box center [615, 354] width 94 height 24
click at [222, 228] on div at bounding box center [210, 230] width 28 height 26
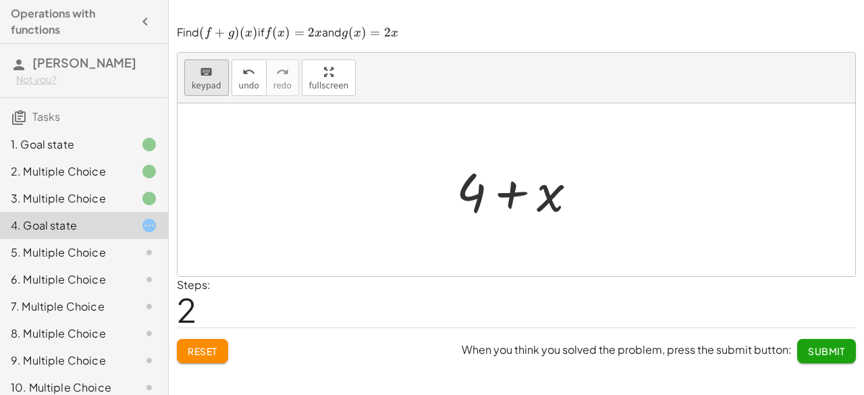
click at [209, 94] on button "keyboard keypad" at bounding box center [206, 77] width 45 height 36
click at [189, 90] on button "keyboard keypad" at bounding box center [206, 77] width 45 height 36
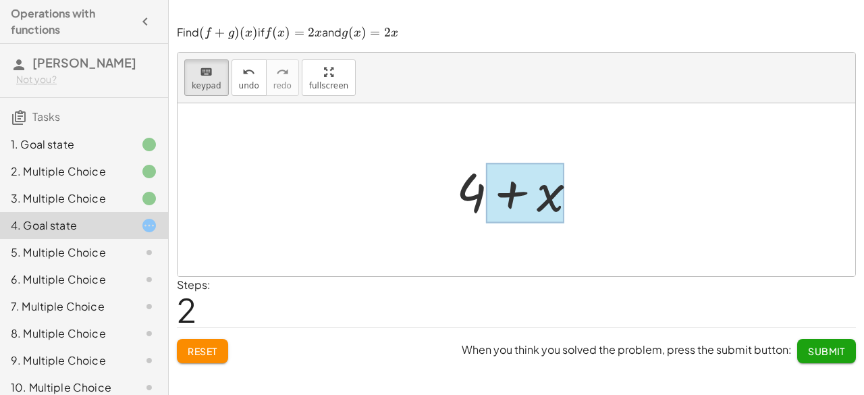
click at [501, 203] on div at bounding box center [525, 193] width 78 height 60
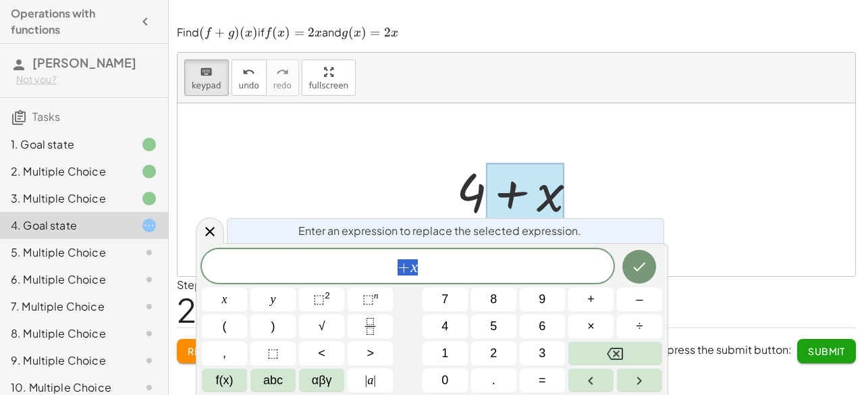
click at [501, 203] on div at bounding box center [525, 193] width 78 height 60
click at [398, 265] on span "+" at bounding box center [404, 267] width 13 height 16
click at [413, 267] on var "x" at bounding box center [413, 267] width 7 height 18
click at [240, 372] on button "f(x)" at bounding box center [224, 381] width 45 height 24
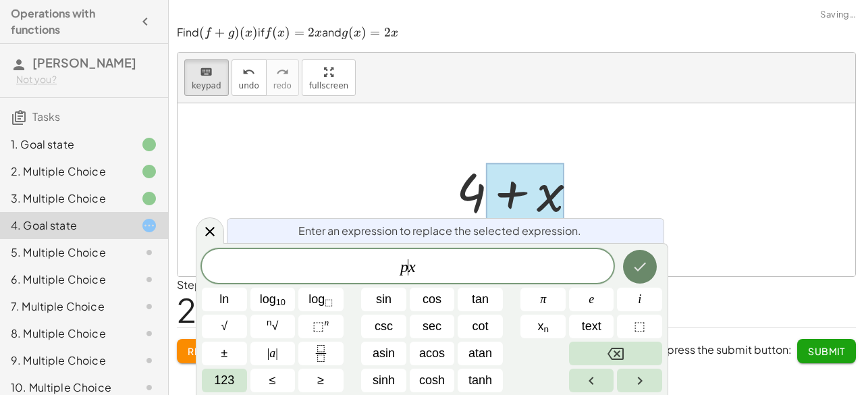
click at [643, 262] on icon "Done" at bounding box center [640, 267] width 16 height 16
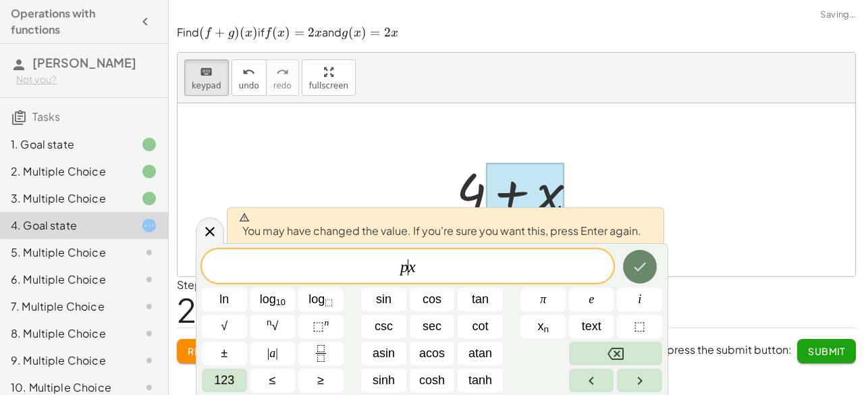
click at [643, 262] on icon "Done" at bounding box center [640, 267] width 16 height 16
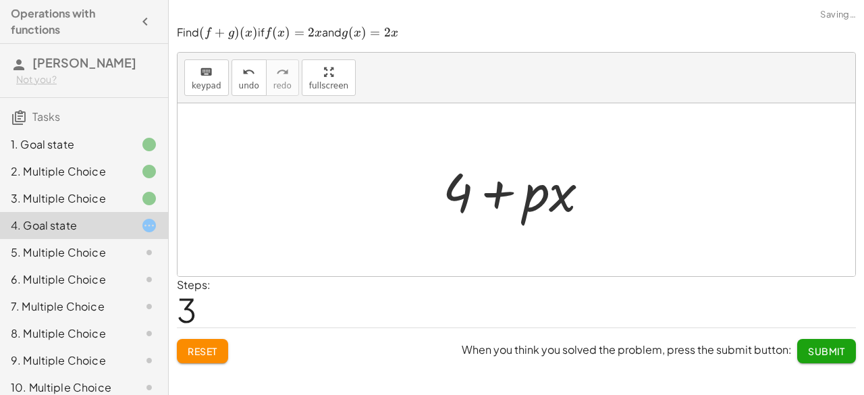
click at [560, 183] on div at bounding box center [521, 190] width 171 height 70
click at [549, 193] on div at bounding box center [521, 190] width 171 height 70
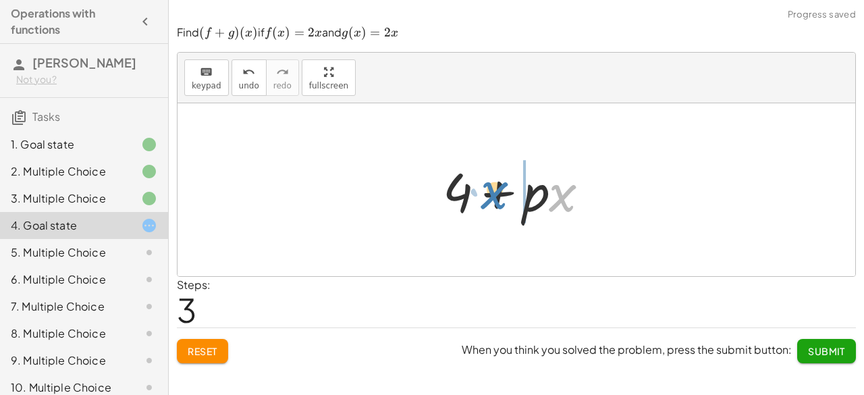
drag, startPoint x: 549, startPoint y: 193, endPoint x: 485, endPoint y: 188, distance: 64.3
click at [485, 188] on div at bounding box center [521, 190] width 171 height 70
click at [503, 195] on div at bounding box center [521, 190] width 171 height 70
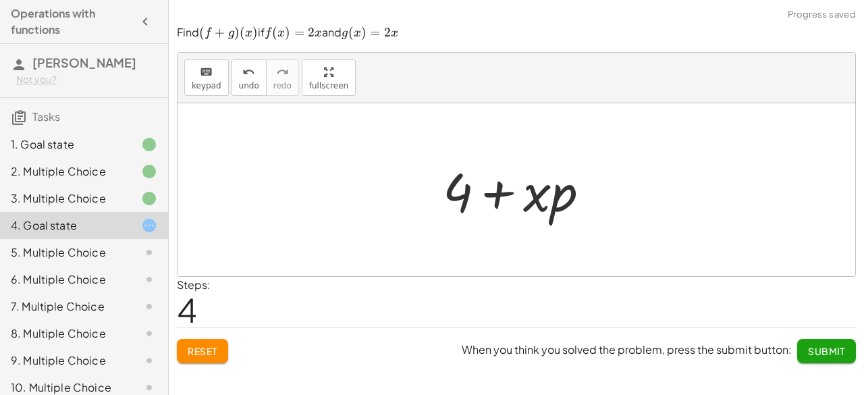
click at [541, 211] on div at bounding box center [521, 190] width 171 height 70
drag, startPoint x: 541, startPoint y: 211, endPoint x: 551, endPoint y: 215, distance: 10.7
click at [551, 215] on div at bounding box center [521, 190] width 171 height 70
click at [542, 188] on div at bounding box center [521, 190] width 171 height 70
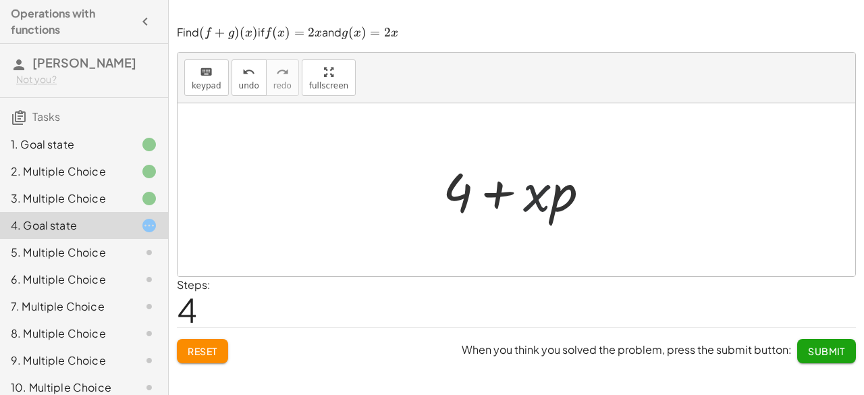
click at [542, 188] on div at bounding box center [521, 190] width 171 height 70
click at [554, 195] on div at bounding box center [521, 190] width 171 height 70
click at [591, 184] on div at bounding box center [521, 190] width 171 height 70
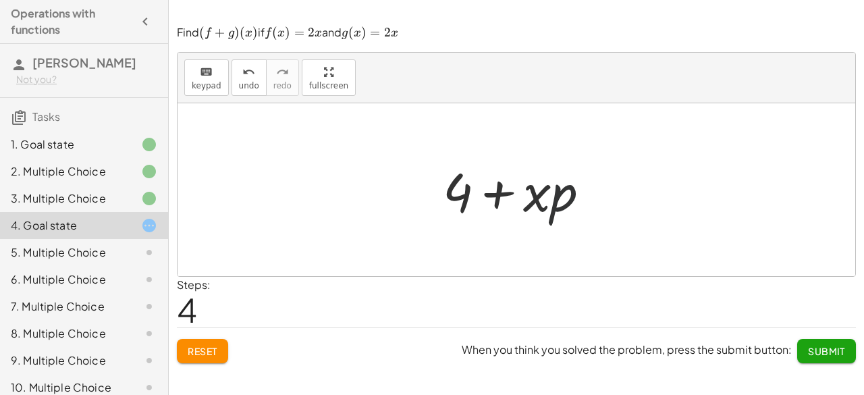
click at [591, 184] on div at bounding box center [521, 190] width 171 height 70
click at [557, 199] on div at bounding box center [521, 190] width 171 height 70
click at [202, 76] on icon "keyboard" at bounding box center [206, 72] width 13 height 16
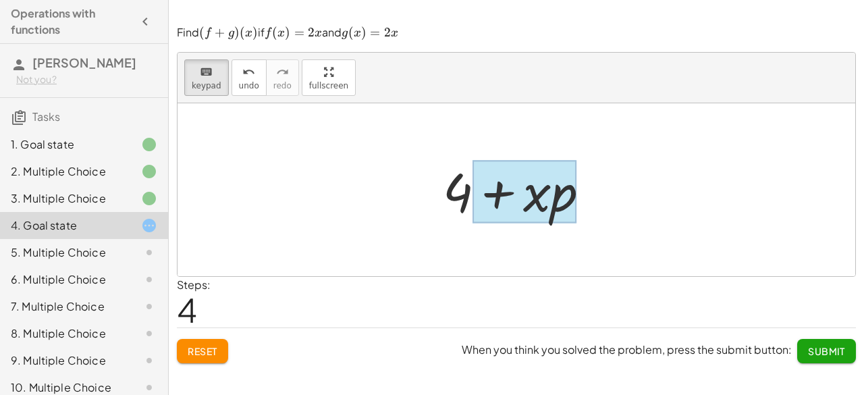
click at [553, 199] on div at bounding box center [524, 191] width 104 height 63
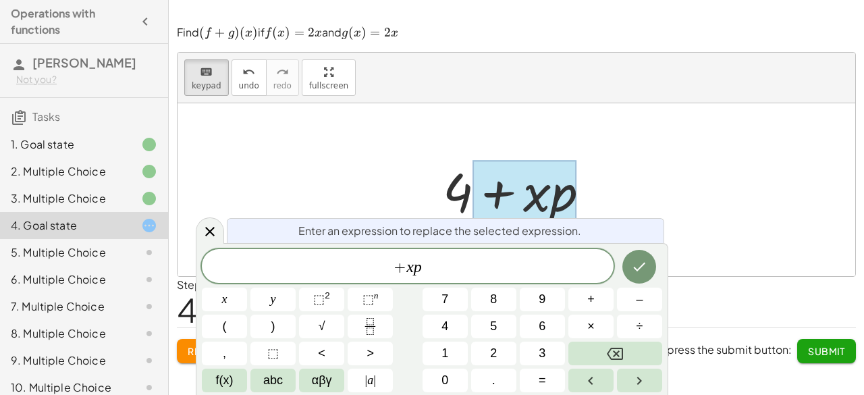
click at [553, 199] on div at bounding box center [524, 191] width 104 height 63
click at [423, 269] on span "+ x p" at bounding box center [408, 267] width 412 height 19
click at [405, 268] on span "+" at bounding box center [404, 267] width 13 height 16
click at [633, 261] on icon "Done" at bounding box center [639, 267] width 16 height 16
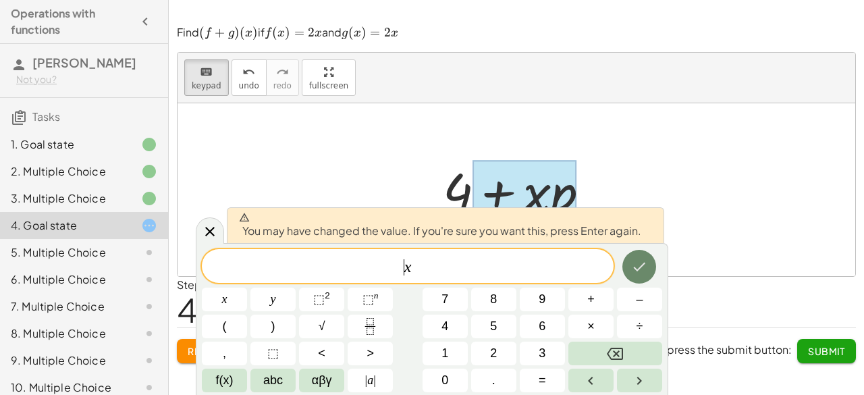
click at [633, 261] on icon "Done" at bounding box center [639, 267] width 16 height 16
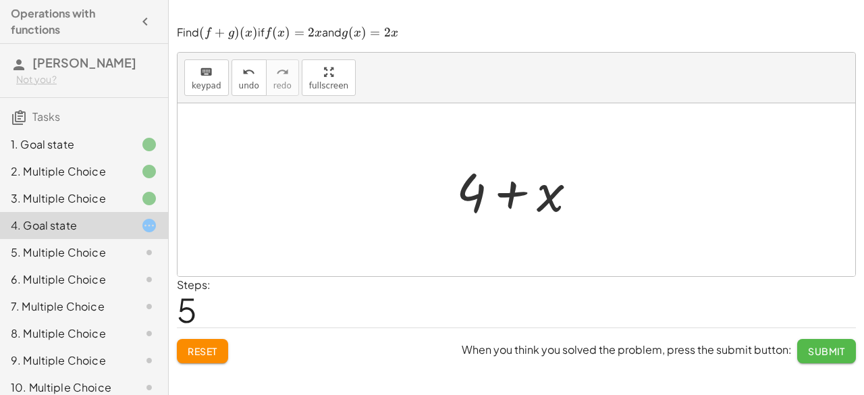
click at [819, 352] on span "Submit" at bounding box center [826, 351] width 37 height 12
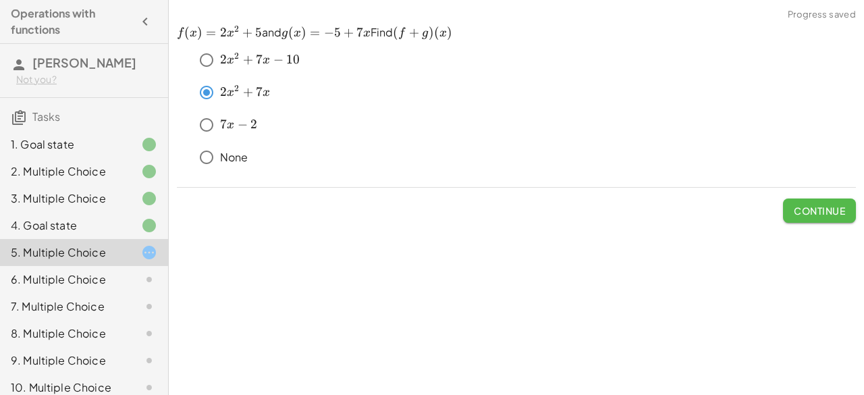
click at [784, 203] on button "Continue" at bounding box center [819, 210] width 73 height 24
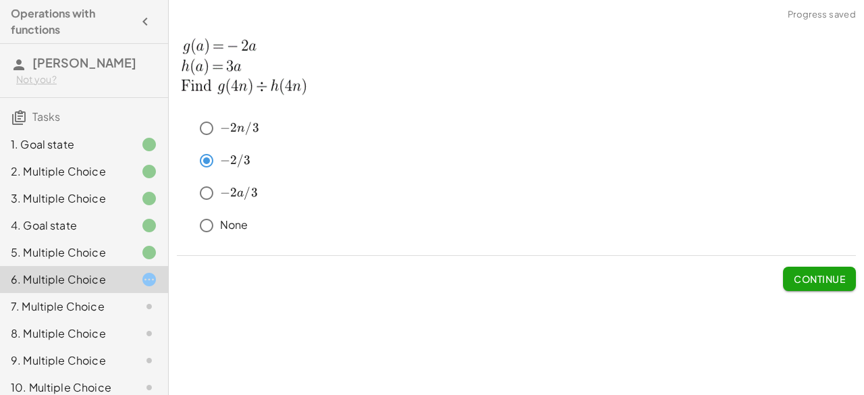
click at [802, 277] on span "Continue" at bounding box center [819, 279] width 51 height 12
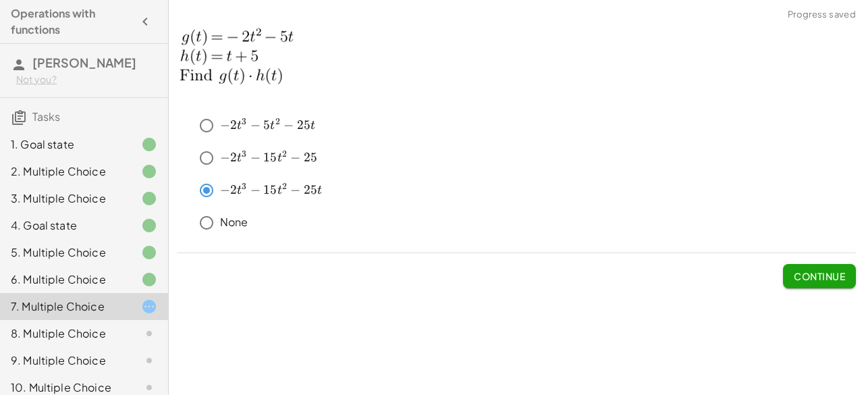
click at [807, 274] on span "Continue" at bounding box center [819, 276] width 51 height 12
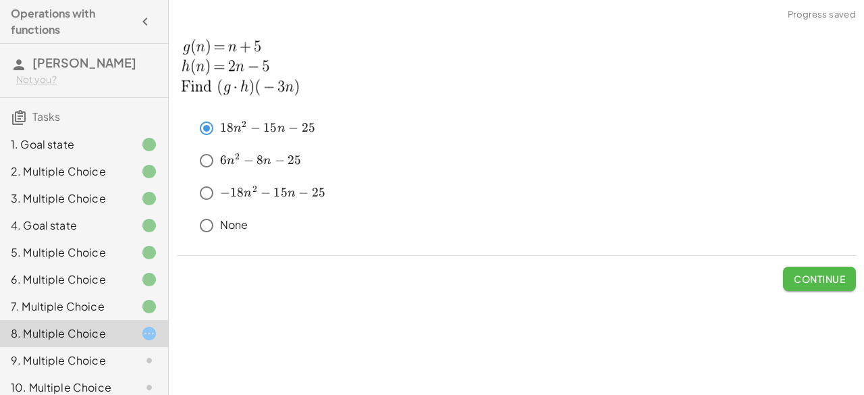
click at [838, 269] on button "Continue" at bounding box center [819, 279] width 73 height 24
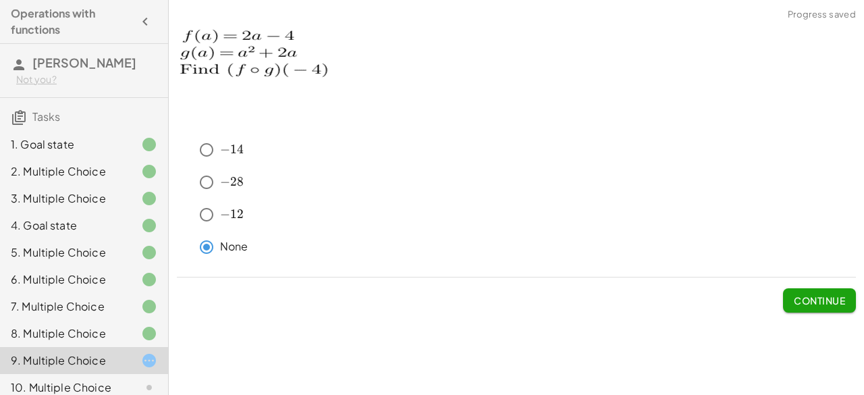
click at [817, 306] on button "Continue" at bounding box center [819, 300] width 73 height 24
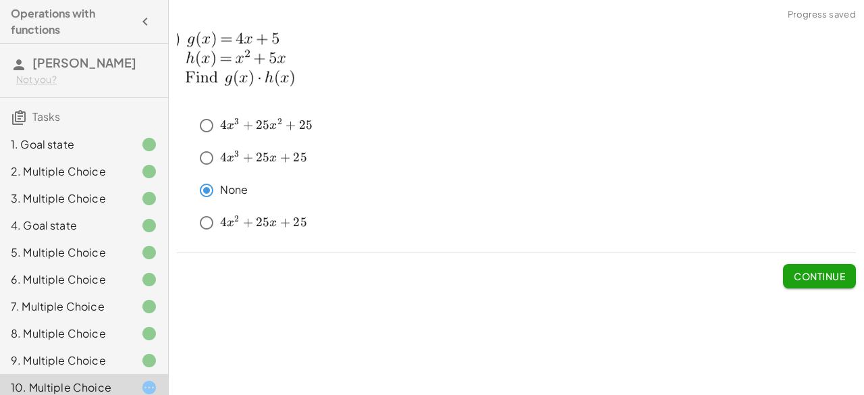
click at [823, 273] on span "Continue" at bounding box center [819, 276] width 51 height 12
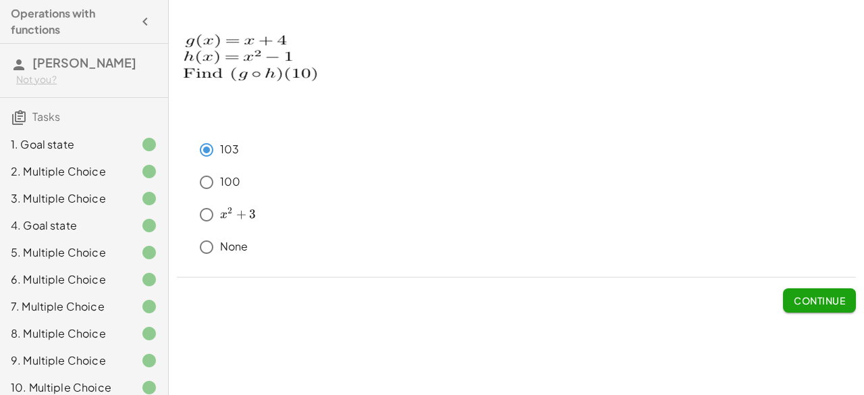
click at [815, 306] on button "Continue" at bounding box center [819, 300] width 73 height 24
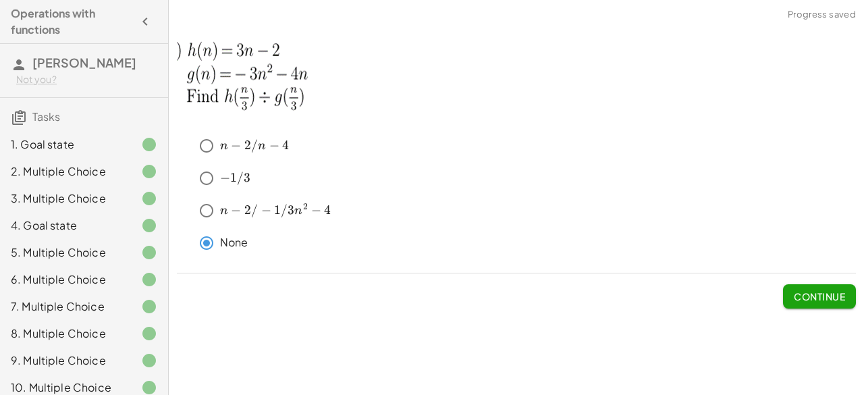
click at [0, 0] on div "﻿ n − 2 / n − 4 n-2/n-4 n − 2/ n − 4 ﻿ ﻿ − 1 / 3 -1/3 − 1/3 ﻿ ﻿ n − 2 / − 1 / 3…" at bounding box center [0, 0] width 0 height 0
click at [812, 304] on button "Continue" at bounding box center [819, 296] width 73 height 24
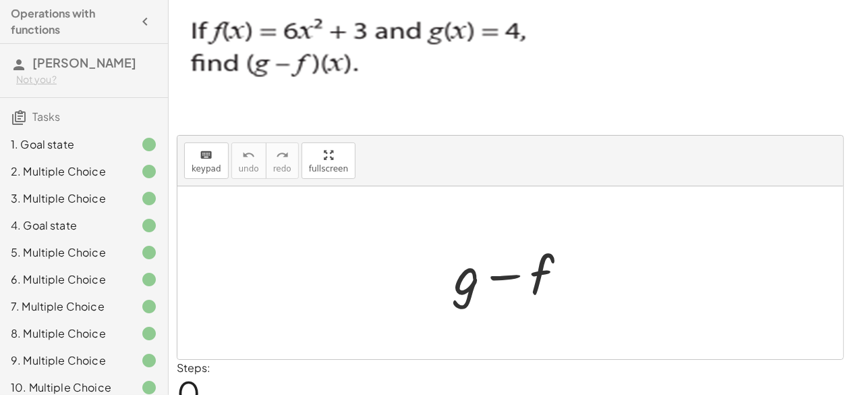
click at [501, 272] on div at bounding box center [516, 273] width 138 height 70
click at [451, 288] on div at bounding box center [516, 273] width 138 height 70
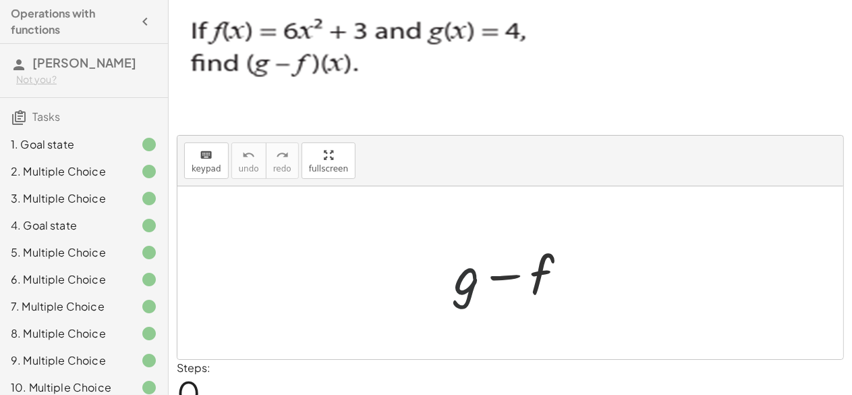
click at [451, 288] on div at bounding box center [516, 273] width 138 height 70
click at [466, 288] on div at bounding box center [516, 273] width 138 height 70
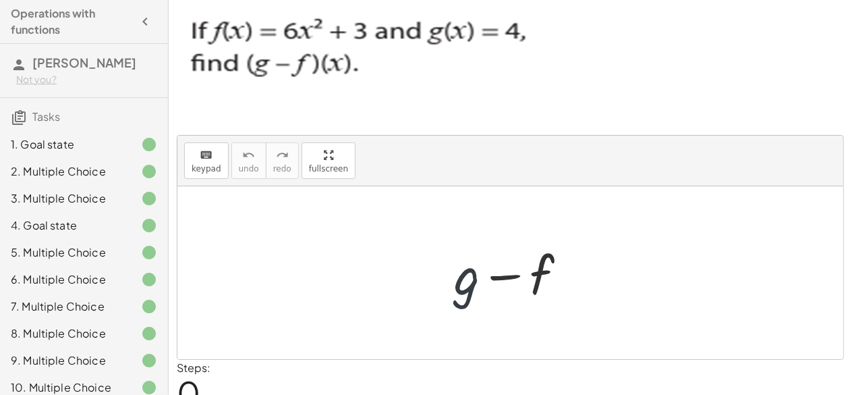
click at [466, 288] on div at bounding box center [516, 273] width 138 height 70
click at [200, 148] on icon "keyboard" at bounding box center [206, 155] width 13 height 16
click at [466, 294] on div at bounding box center [467, 274] width 26 height 63
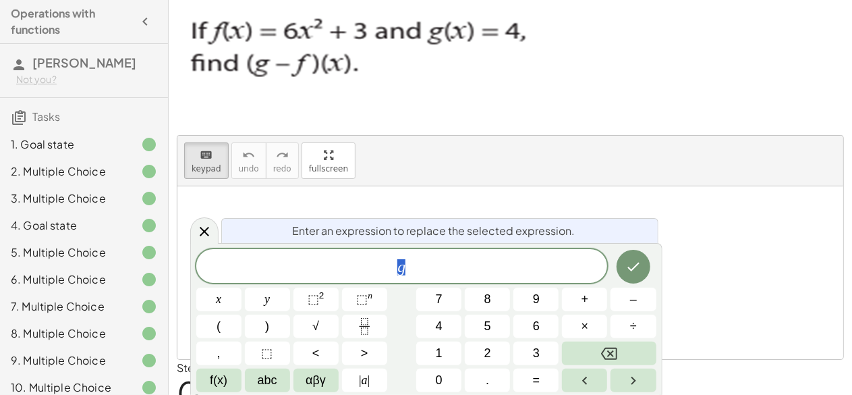
click at [466, 294] on button "8" at bounding box center [487, 300] width 45 height 24
click at [271, 382] on span "abc" at bounding box center [268, 380] width 20 height 18
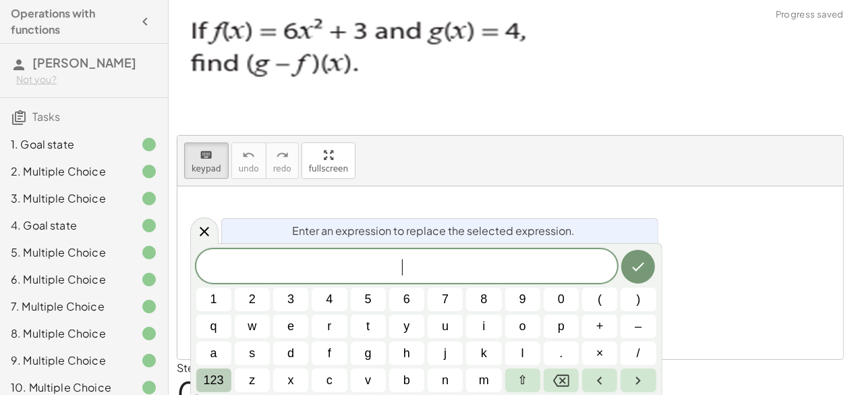
click at [209, 383] on span "123" at bounding box center [214, 380] width 20 height 18
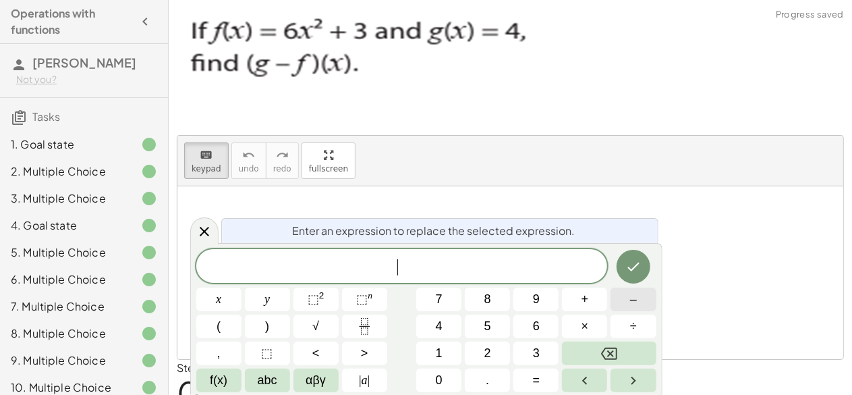
click at [630, 306] on span "–" at bounding box center [633, 299] width 7 height 18
click at [547, 327] on button "6" at bounding box center [536, 327] width 45 height 24
click at [216, 306] on span "x" at bounding box center [218, 299] width 5 height 18
click at [283, 296] on button "y" at bounding box center [267, 300] width 45 height 24
click at [614, 357] on icon "Backspace" at bounding box center [609, 354] width 16 height 16
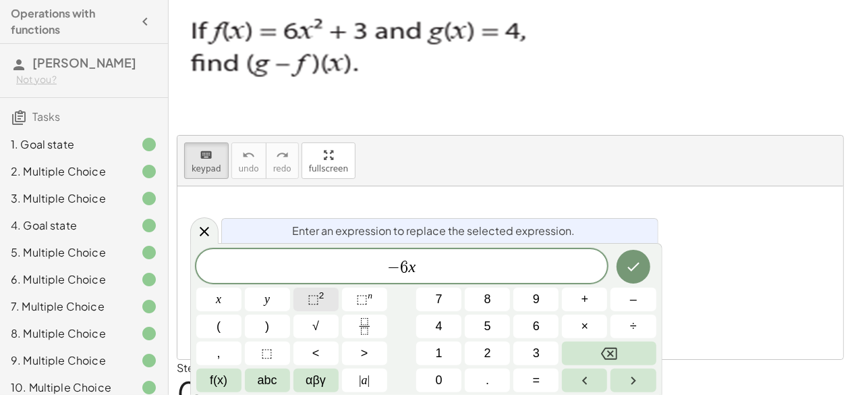
click at [307, 298] on button "⬚ 2" at bounding box center [316, 300] width 45 height 24
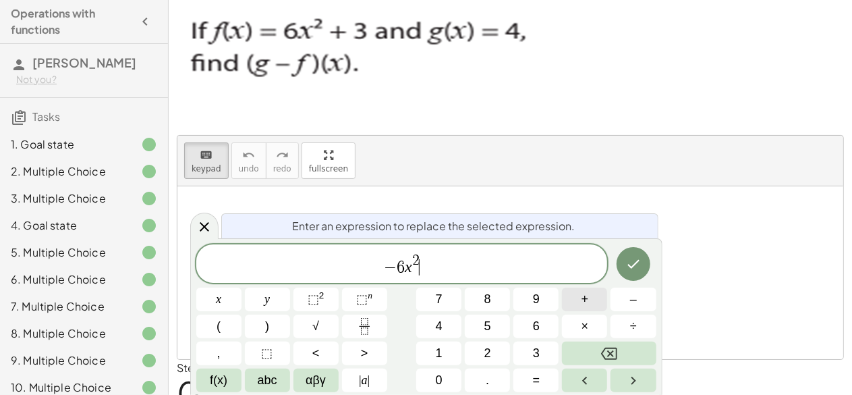
click at [590, 310] on button "+" at bounding box center [584, 300] width 45 height 24
click at [216, 387] on span "f(x)" at bounding box center [219, 380] width 18 height 18
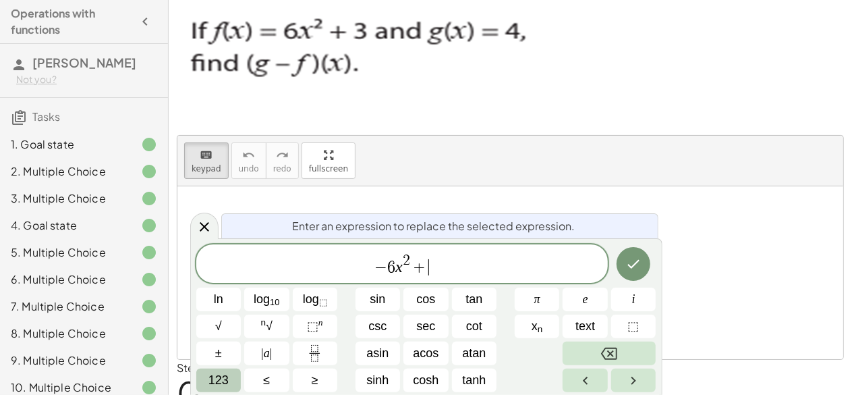
click at [210, 385] on span "123" at bounding box center [219, 380] width 20 height 18
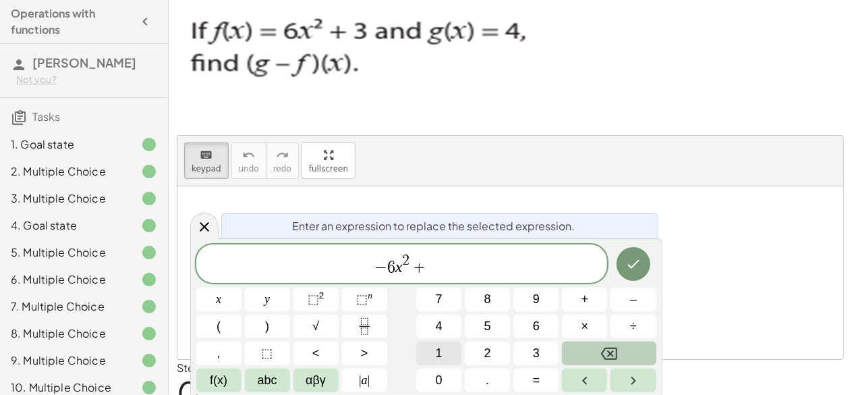
click at [445, 362] on button "1" at bounding box center [438, 354] width 45 height 24
click at [627, 272] on button "Done" at bounding box center [634, 264] width 34 height 34
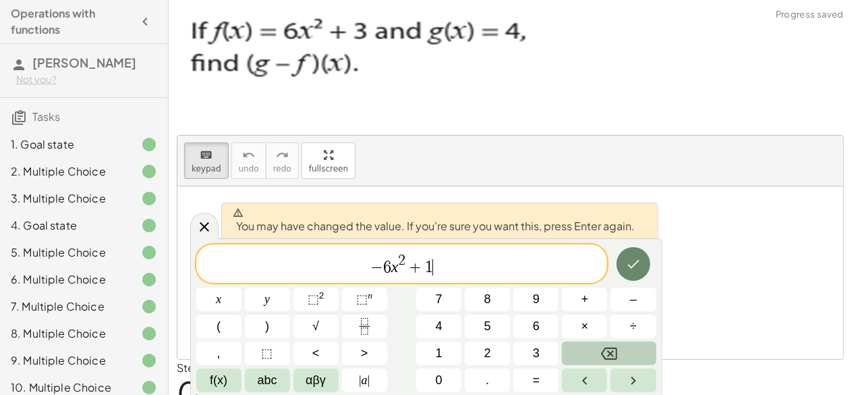
click at [629, 271] on icon "Done" at bounding box center [634, 264] width 16 height 16
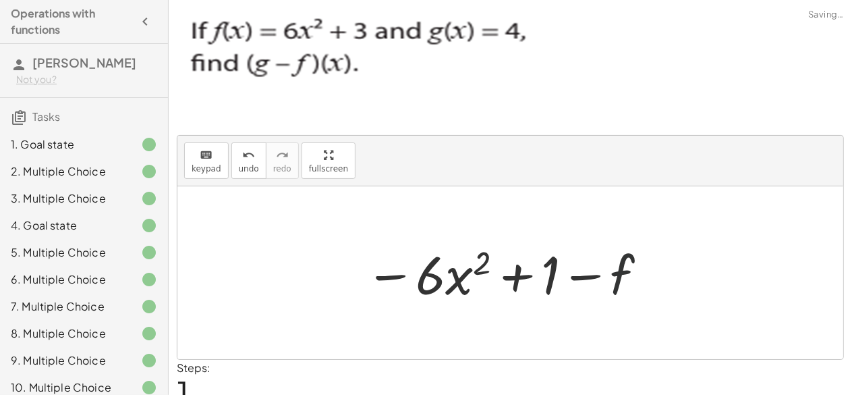
click at [629, 271] on div at bounding box center [507, 273] width 298 height 70
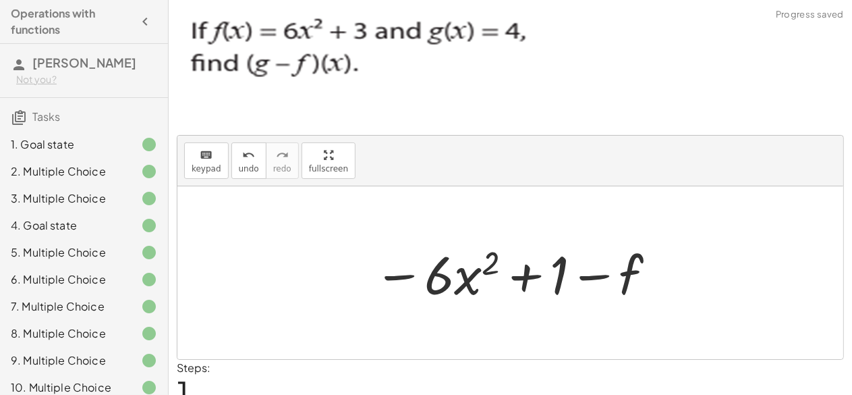
scroll to position [57, 0]
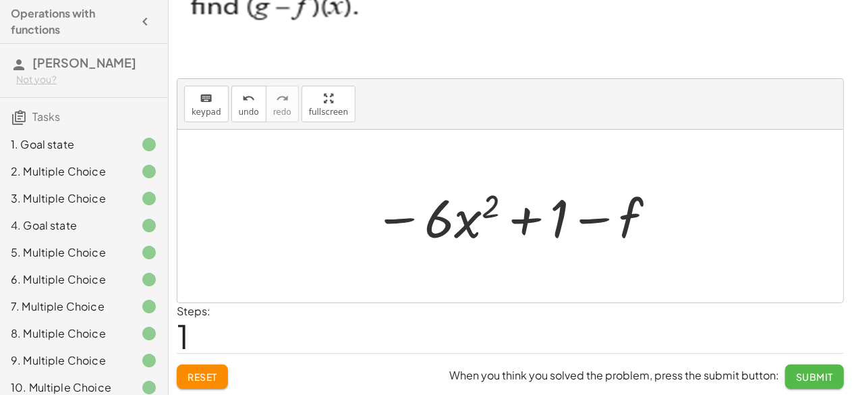
click at [828, 378] on span "Submit" at bounding box center [814, 377] width 37 height 12
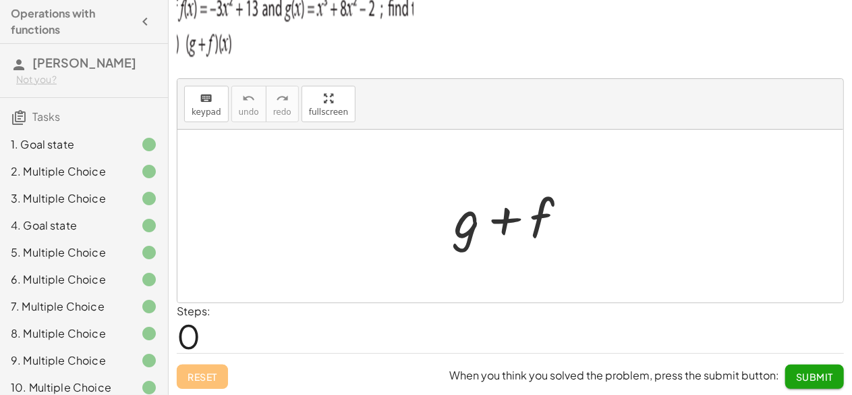
click at [464, 204] on div at bounding box center [516, 217] width 138 height 70
click at [464, 223] on div at bounding box center [516, 217] width 138 height 70
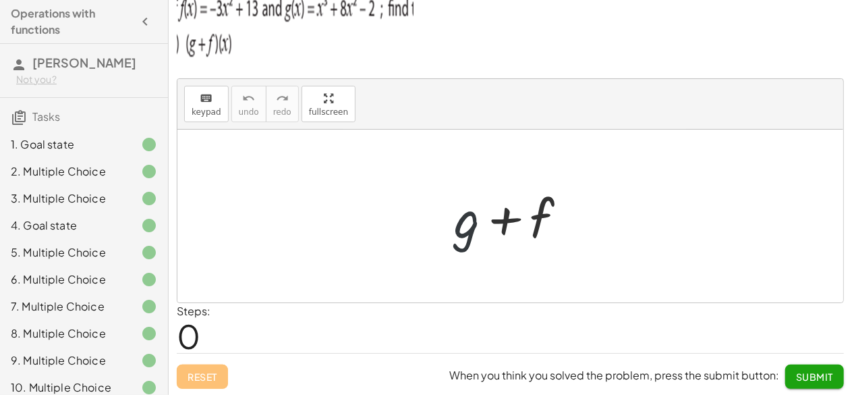
click at [464, 223] on div at bounding box center [516, 217] width 138 height 70
click at [462, 223] on div at bounding box center [516, 217] width 138 height 70
drag, startPoint x: 462, startPoint y: 223, endPoint x: 205, endPoint y: 102, distance: 284.1
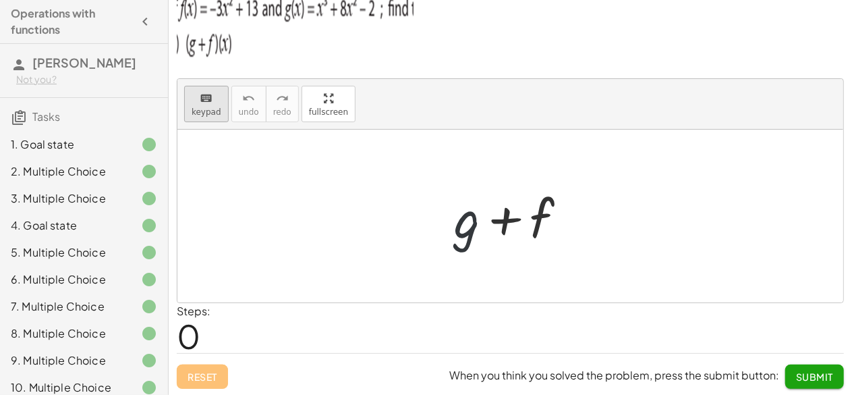
click at [205, 102] on div "keyboard keypad undo undo redo redo fullscreen + g + f ×" at bounding box center [511, 190] width 666 height 223
click at [205, 102] on icon "keyboard" at bounding box center [206, 98] width 13 height 16
click at [456, 227] on div at bounding box center [467, 217] width 26 height 63
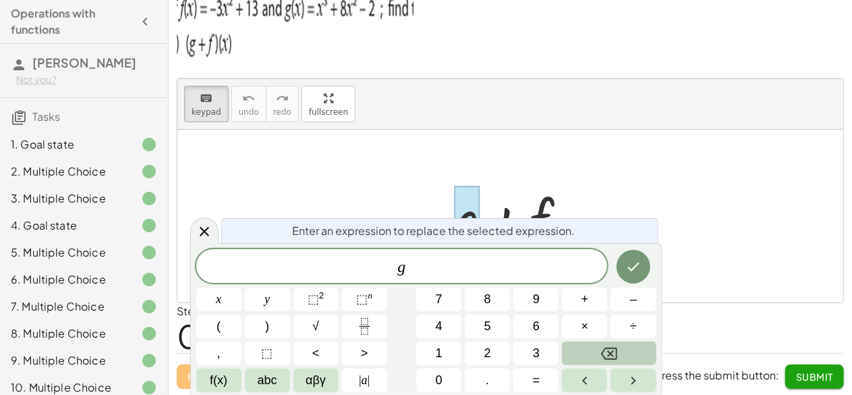
click at [456, 227] on span "Enter an expression to replace the selected expression." at bounding box center [434, 231] width 283 height 16
click at [435, 263] on span "g ​" at bounding box center [402, 267] width 412 height 19
click at [223, 306] on button "x" at bounding box center [218, 300] width 45 height 24
click at [311, 304] on span "⬚" at bounding box center [313, 298] width 11 height 13
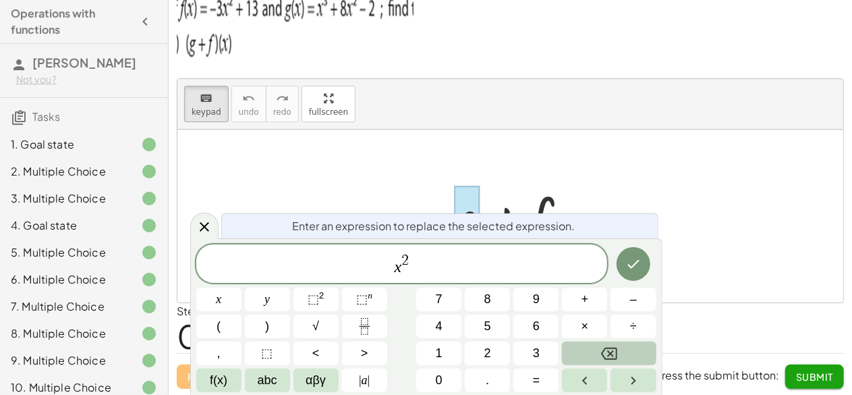
click at [628, 361] on button "Backspace" at bounding box center [609, 354] width 94 height 24
click at [607, 352] on icon "Backspace" at bounding box center [609, 354] width 16 height 16
click at [375, 302] on button "⬚ n" at bounding box center [364, 300] width 45 height 24
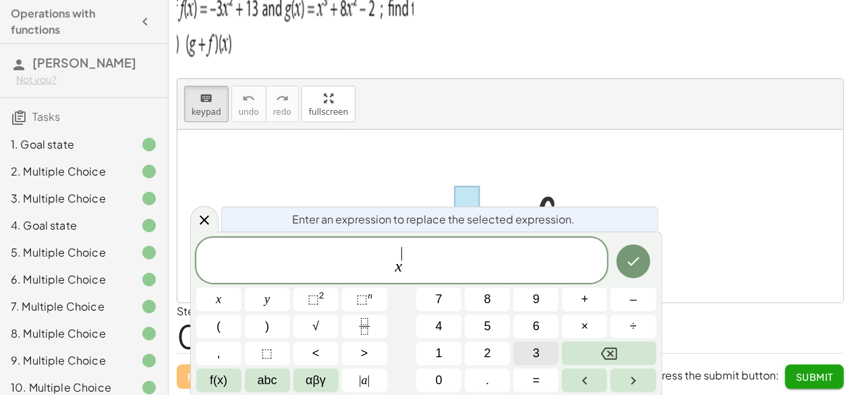
click at [528, 351] on button "3" at bounding box center [536, 354] width 45 height 24
click at [589, 303] on button "+" at bounding box center [584, 300] width 45 height 24
click at [634, 261] on icon "Done" at bounding box center [634, 260] width 12 height 9
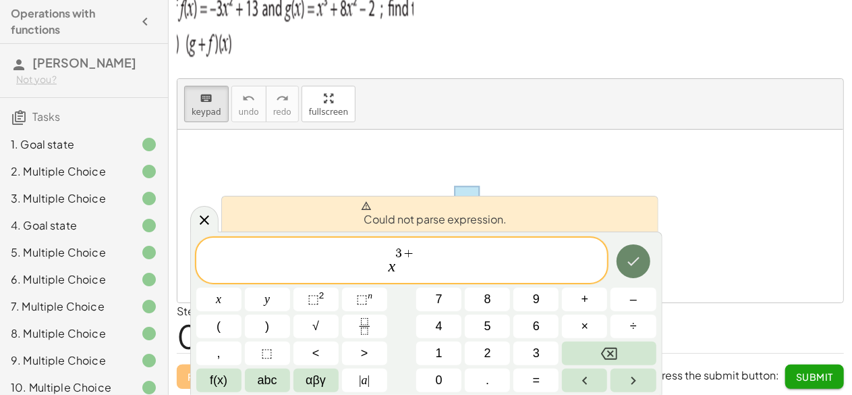
click at [634, 261] on icon "Done" at bounding box center [634, 260] width 12 height 9
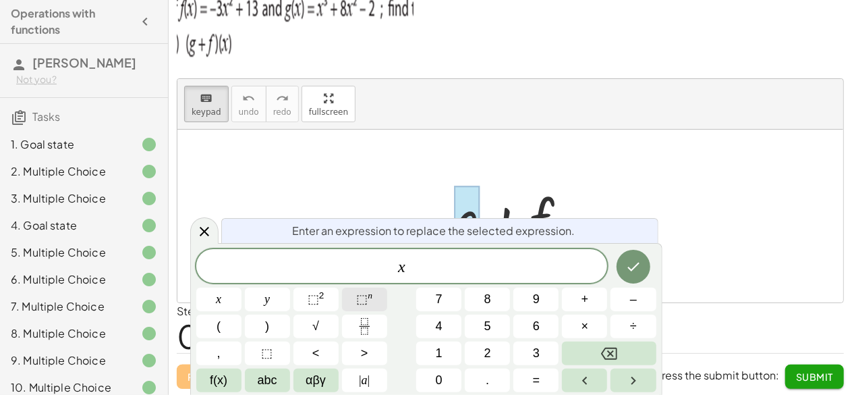
click at [370, 298] on sup "n" at bounding box center [370, 295] width 5 height 10
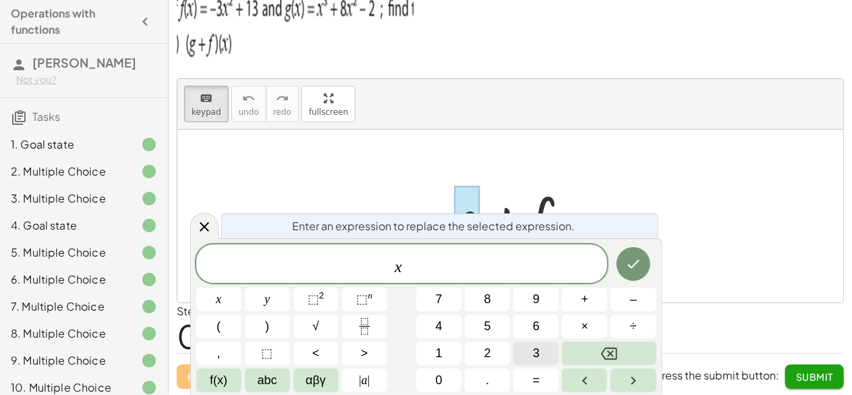
click at [543, 342] on button "3" at bounding box center [536, 354] width 45 height 24
click at [587, 295] on span "+" at bounding box center [585, 299] width 7 height 18
click at [632, 262] on icon "Done" at bounding box center [634, 264] width 16 height 16
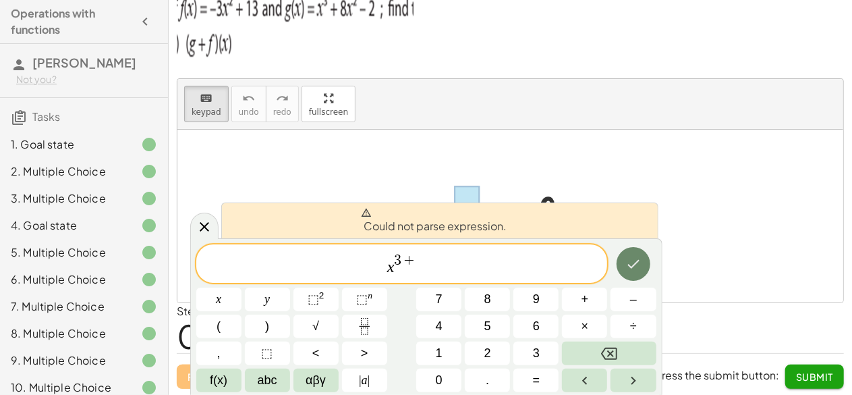
click at [632, 264] on icon "Done" at bounding box center [634, 264] width 16 height 16
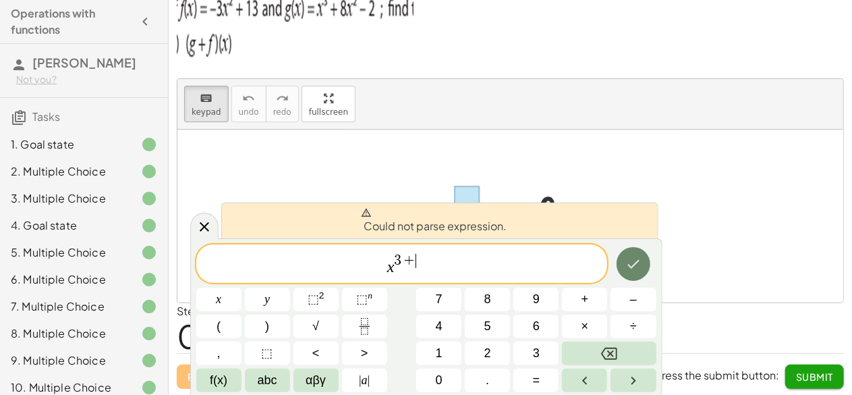
click at [632, 264] on icon "Done" at bounding box center [634, 264] width 16 height 16
click at [633, 265] on icon "Done" at bounding box center [634, 264] width 16 height 16
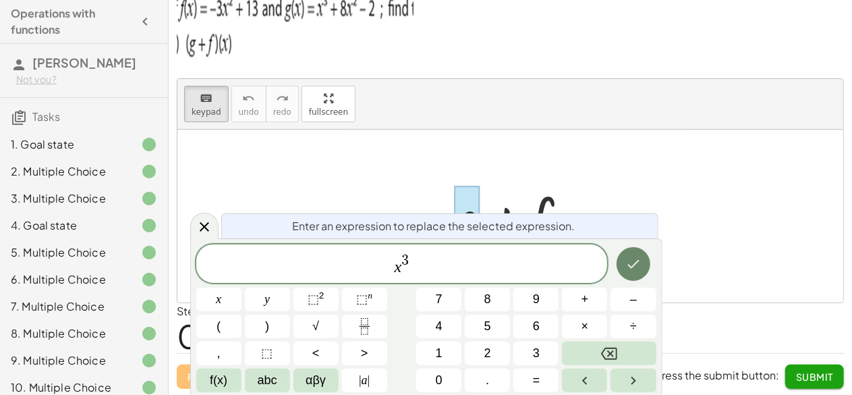
click at [630, 268] on icon "Done" at bounding box center [634, 264] width 16 height 16
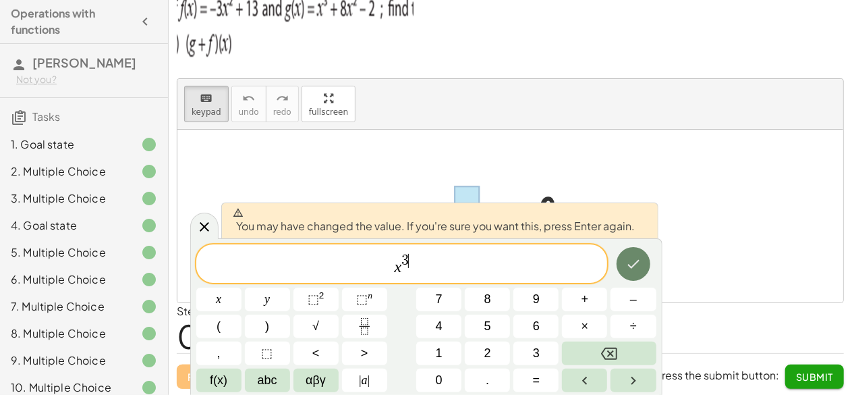
click at [630, 268] on icon "Done" at bounding box center [634, 264] width 16 height 16
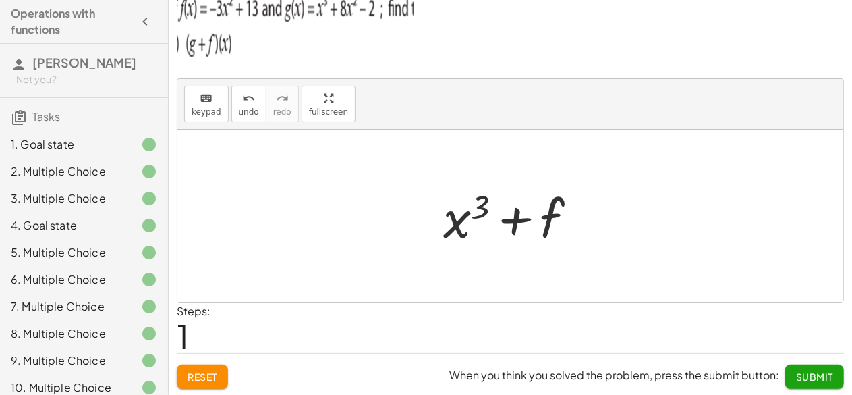
click at [572, 209] on div at bounding box center [516, 217] width 158 height 70
click at [207, 100] on icon "keyboard" at bounding box center [206, 98] width 13 height 16
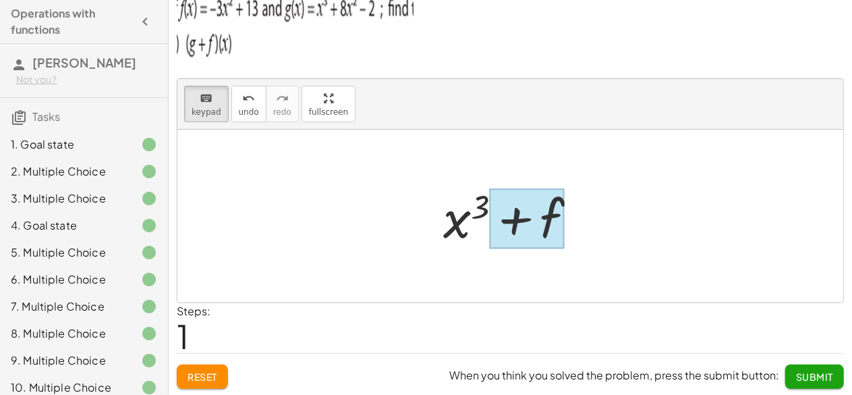
click at [555, 218] on div at bounding box center [527, 219] width 75 height 60
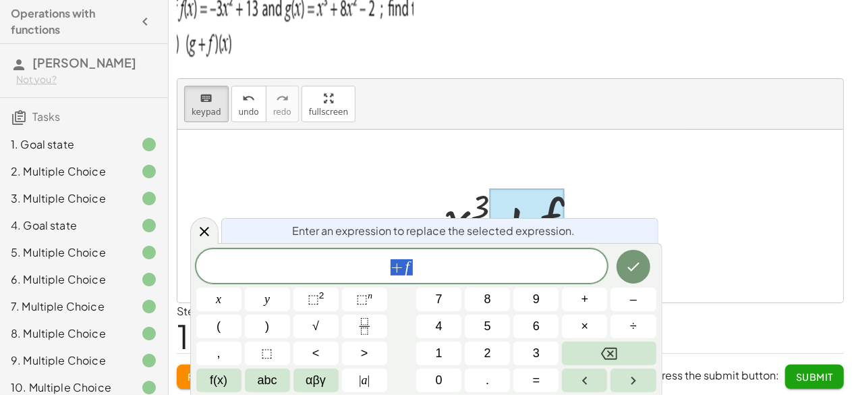
click at [555, 218] on div "Enter an expression to replace the selected expression." at bounding box center [439, 230] width 437 height 25
click at [555, 218] on div at bounding box center [527, 219] width 75 height 60
click at [452, 273] on span "+ f ​" at bounding box center [402, 267] width 412 height 19
click at [321, 298] on sup "2" at bounding box center [321, 295] width 5 height 10
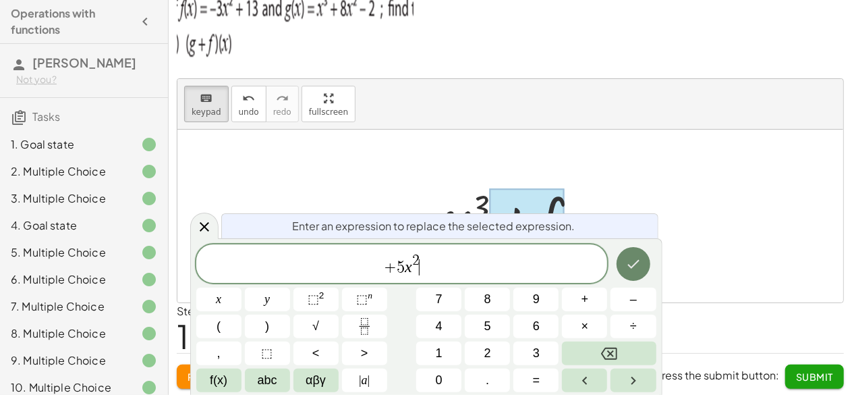
click at [634, 268] on icon "Done" at bounding box center [634, 264] width 16 height 16
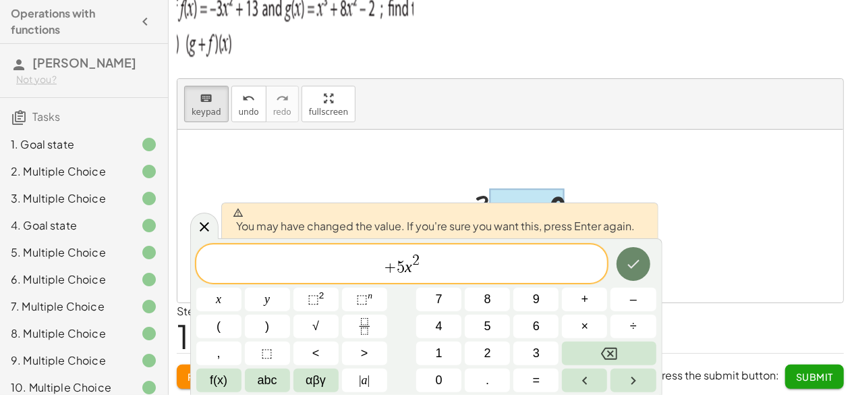
click at [634, 268] on icon "Done" at bounding box center [634, 264] width 16 height 16
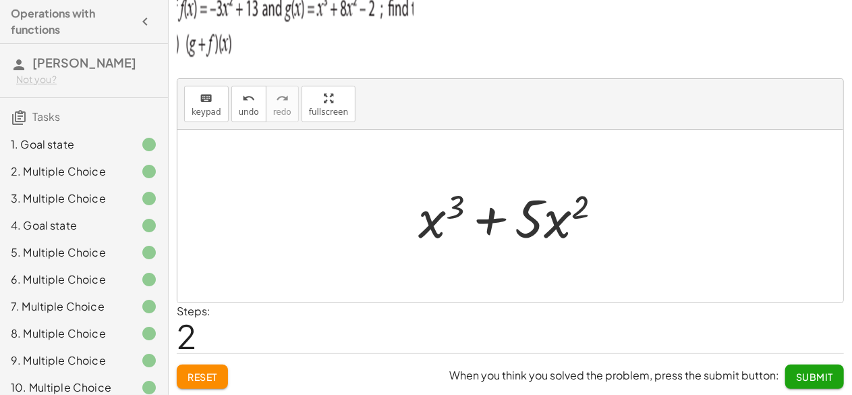
click at [634, 268] on div at bounding box center [511, 216] width 666 height 173
click at [184, 98] on button "keyboard keypad" at bounding box center [206, 104] width 45 height 36
click at [203, 107] on span "keypad" at bounding box center [207, 111] width 30 height 9
click at [633, 214] on div at bounding box center [511, 216] width 666 height 173
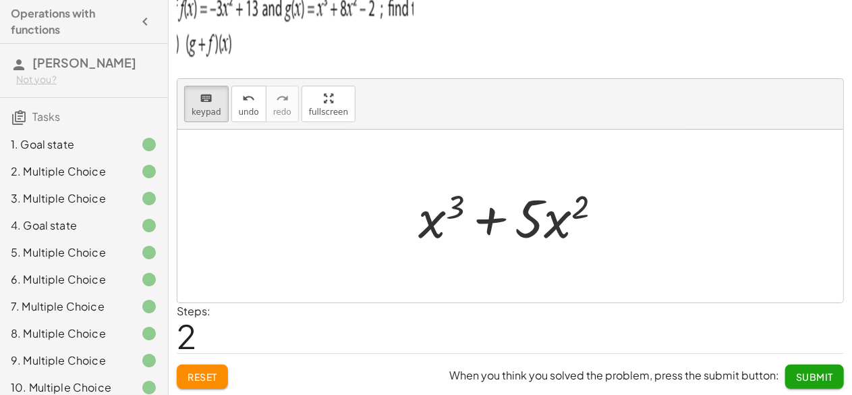
click at [633, 214] on div at bounding box center [511, 216] width 666 height 173
click at [618, 219] on div at bounding box center [516, 217] width 209 height 70
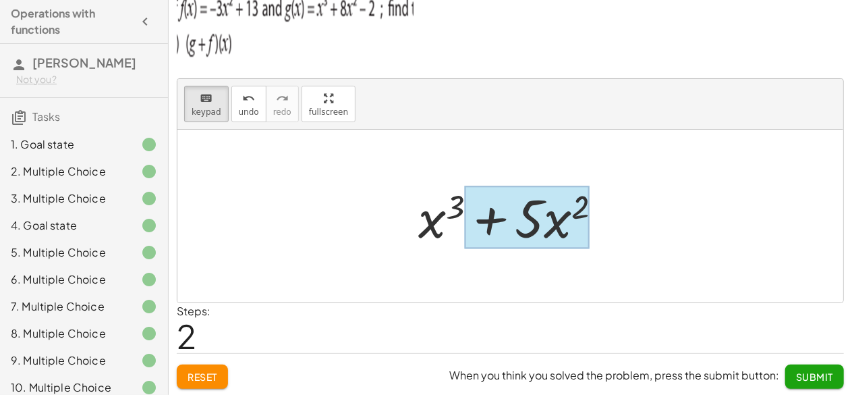
click at [587, 217] on div at bounding box center [527, 217] width 125 height 63
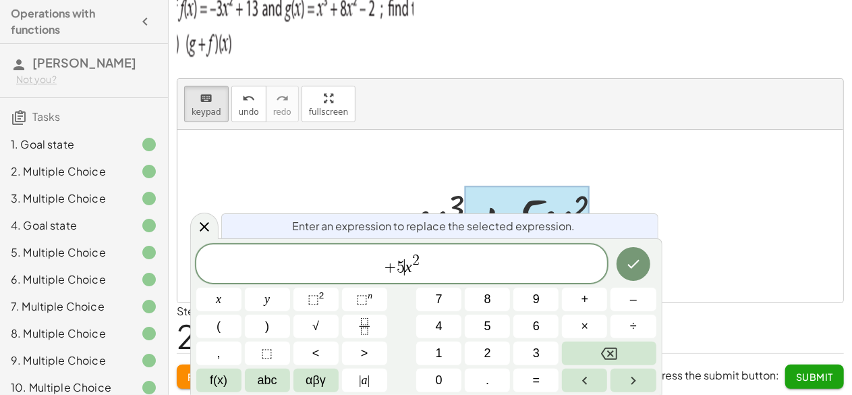
click at [438, 266] on span "+ 5 ​ x 2" at bounding box center [402, 264] width 412 height 24
click at [585, 306] on span "+" at bounding box center [585, 299] width 7 height 18
click at [435, 362] on button "1" at bounding box center [438, 354] width 45 height 24
click at [626, 271] on icon "Done" at bounding box center [634, 264] width 16 height 16
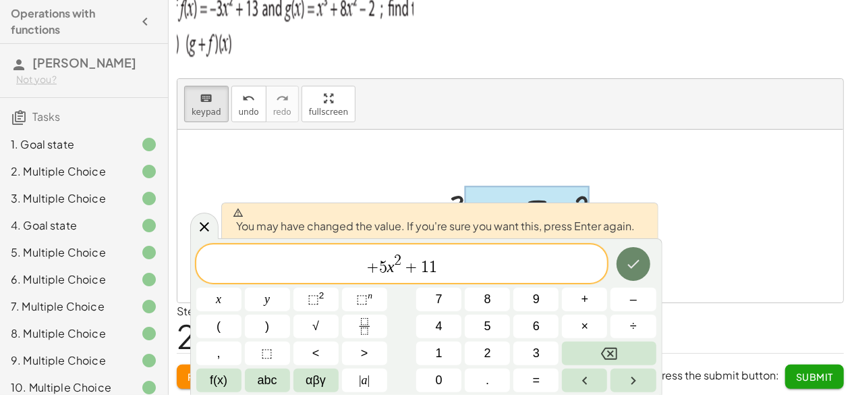
click at [626, 271] on icon "Done" at bounding box center [634, 264] width 16 height 16
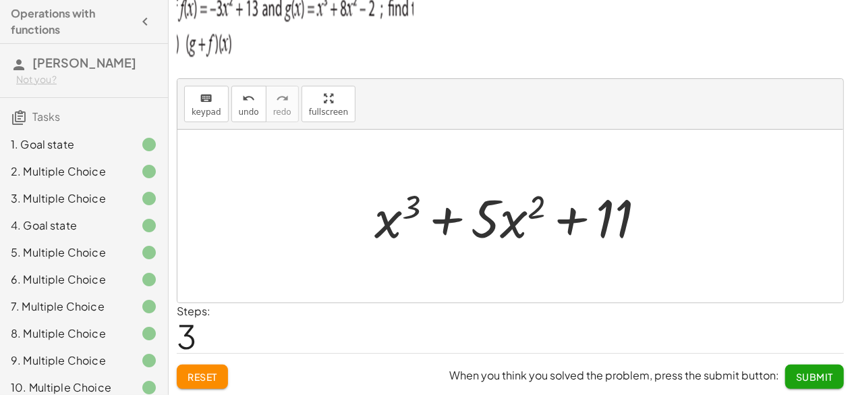
click at [626, 271] on div at bounding box center [511, 216] width 666 height 173
click at [805, 378] on span "Submit" at bounding box center [814, 377] width 37 height 12
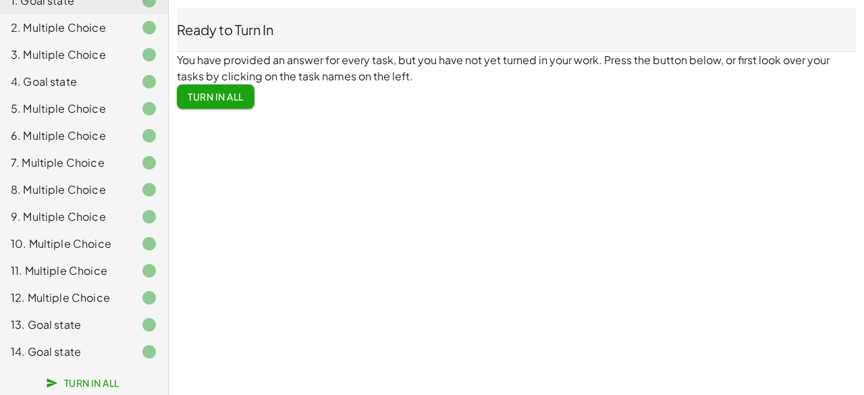
scroll to position [0, 0]
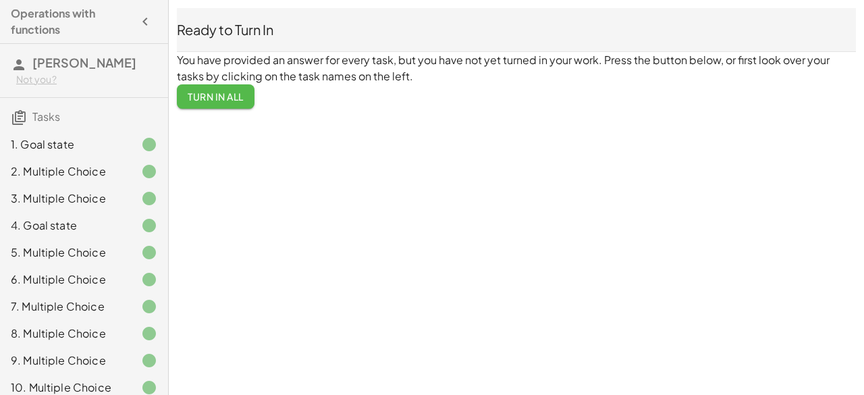
click at [219, 97] on span "Turn In All" at bounding box center [216, 96] width 56 height 12
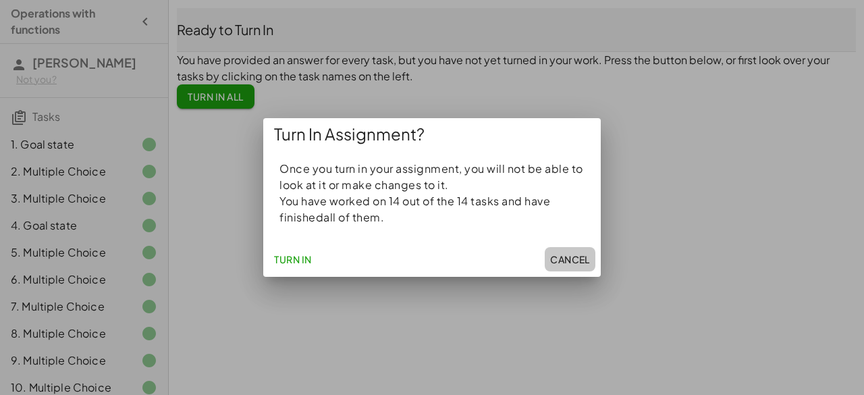
click at [573, 254] on span "Cancel" at bounding box center [570, 259] width 40 height 12
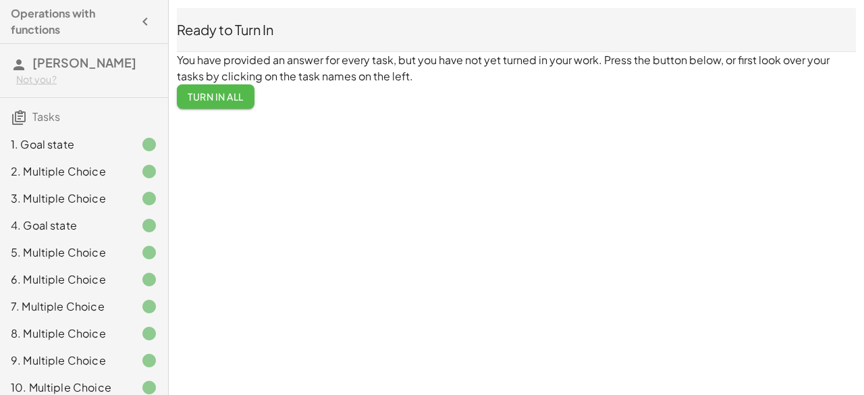
click at [196, 99] on span "Turn In All" at bounding box center [216, 96] width 56 height 12
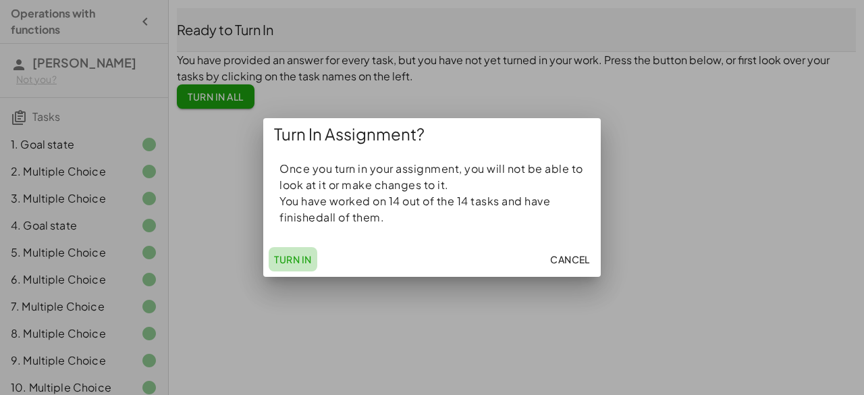
click at [298, 261] on span "Turn In" at bounding box center [293, 259] width 38 height 12
